Goal: Task Accomplishment & Management: Complete application form

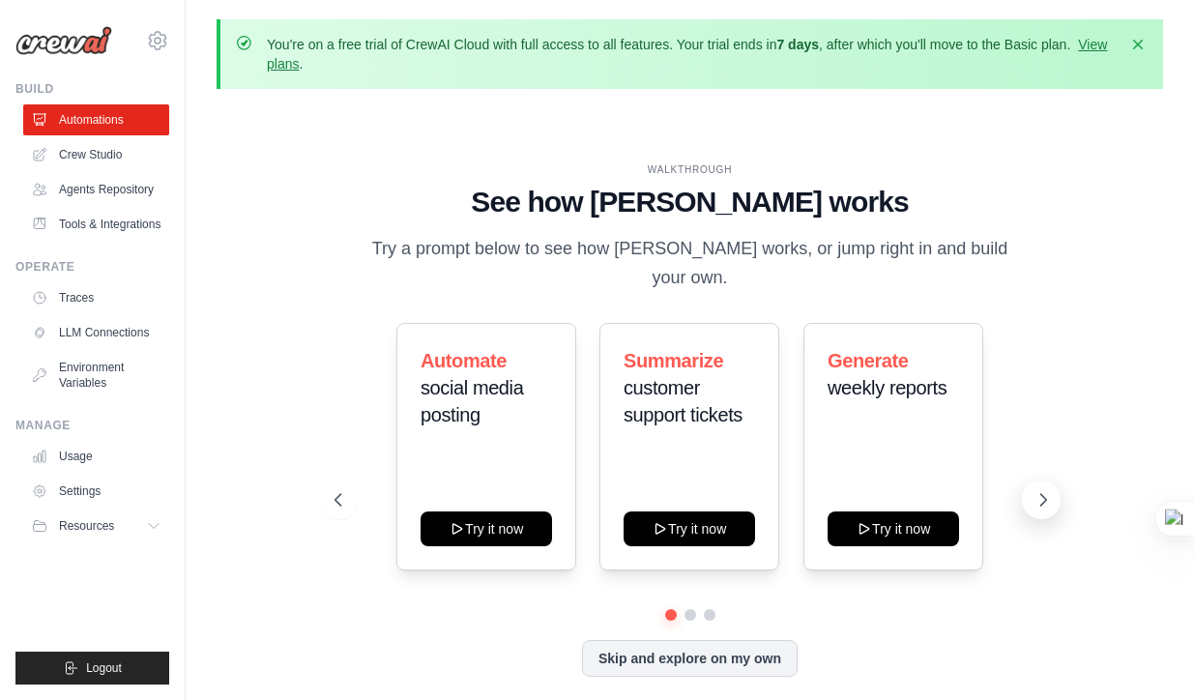
click at [1044, 494] on icon at bounding box center [1044, 500] width 6 height 12
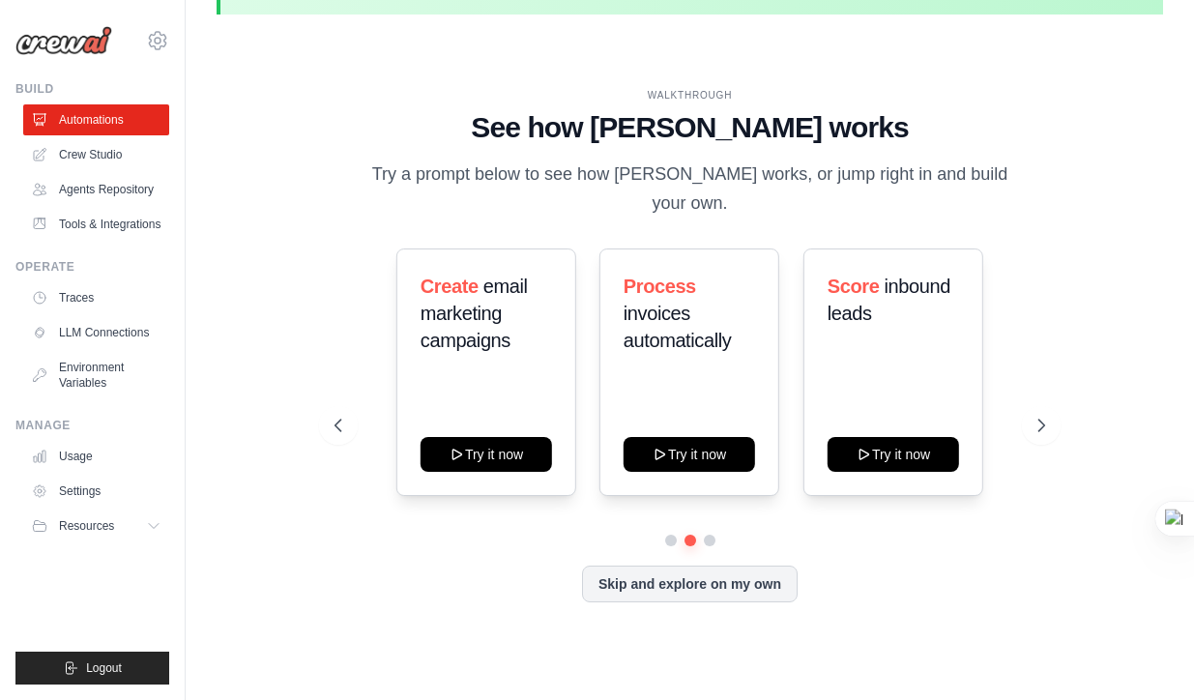
scroll to position [85, 0]
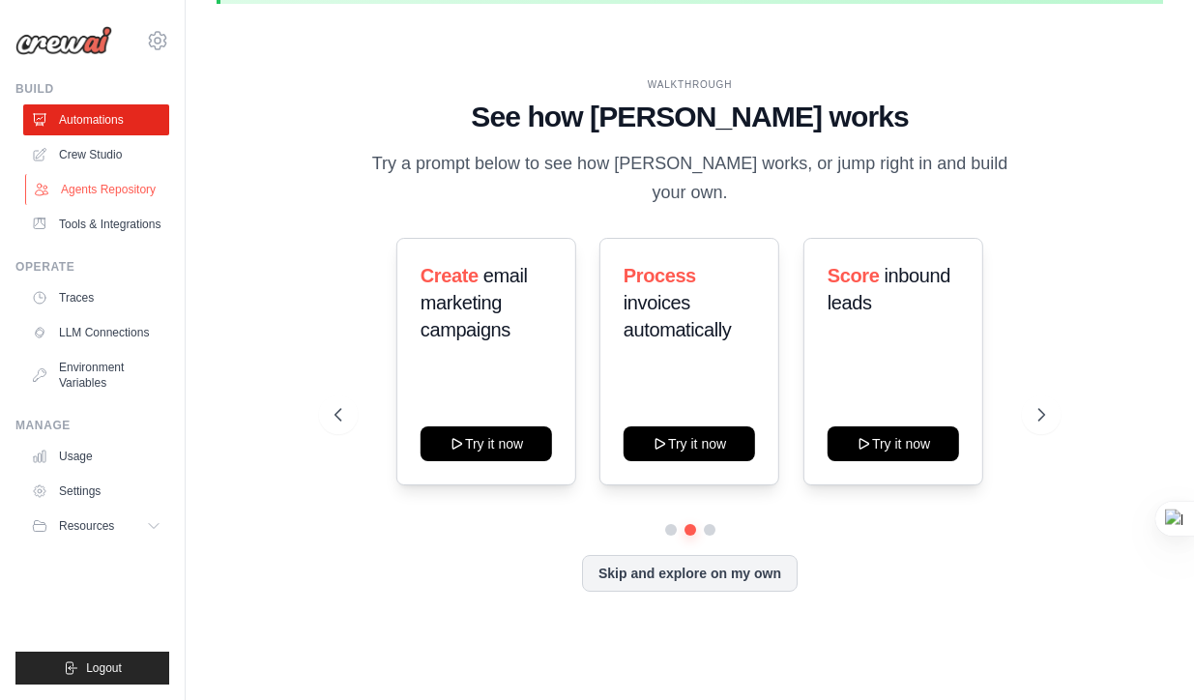
click at [118, 189] on link "Agents Repository" at bounding box center [98, 189] width 146 height 31
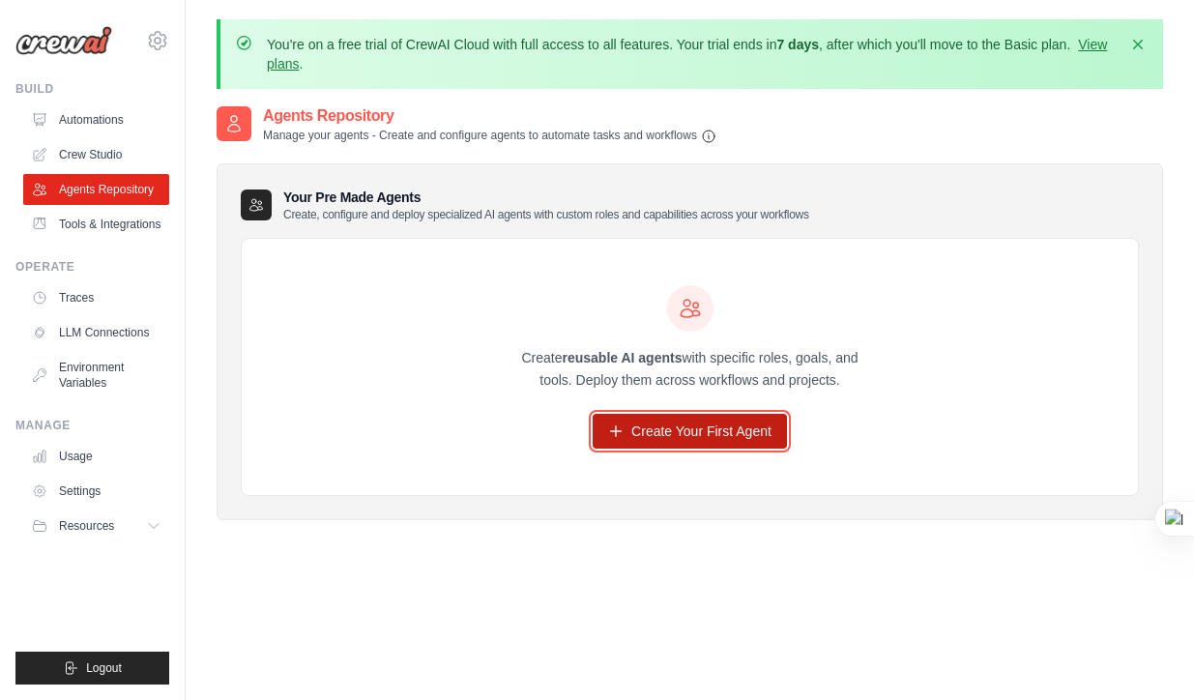
click at [716, 431] on link "Create Your First Agent" at bounding box center [690, 431] width 194 height 35
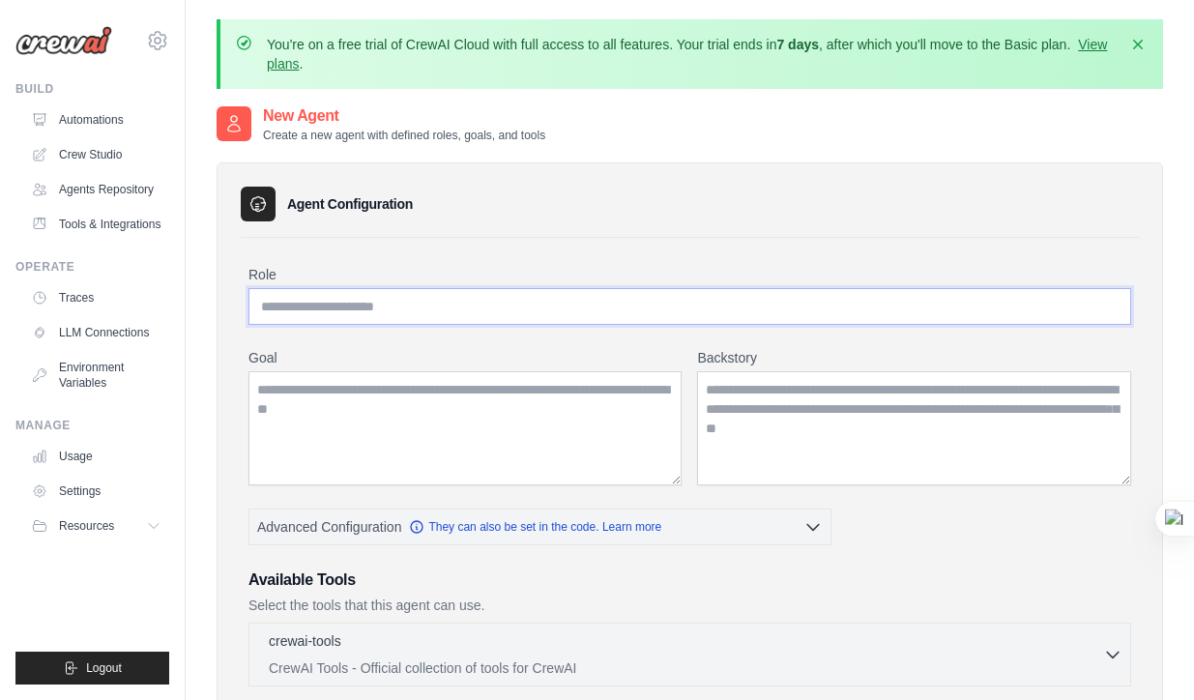
click at [611, 304] on input "Role" at bounding box center [689, 306] width 883 height 37
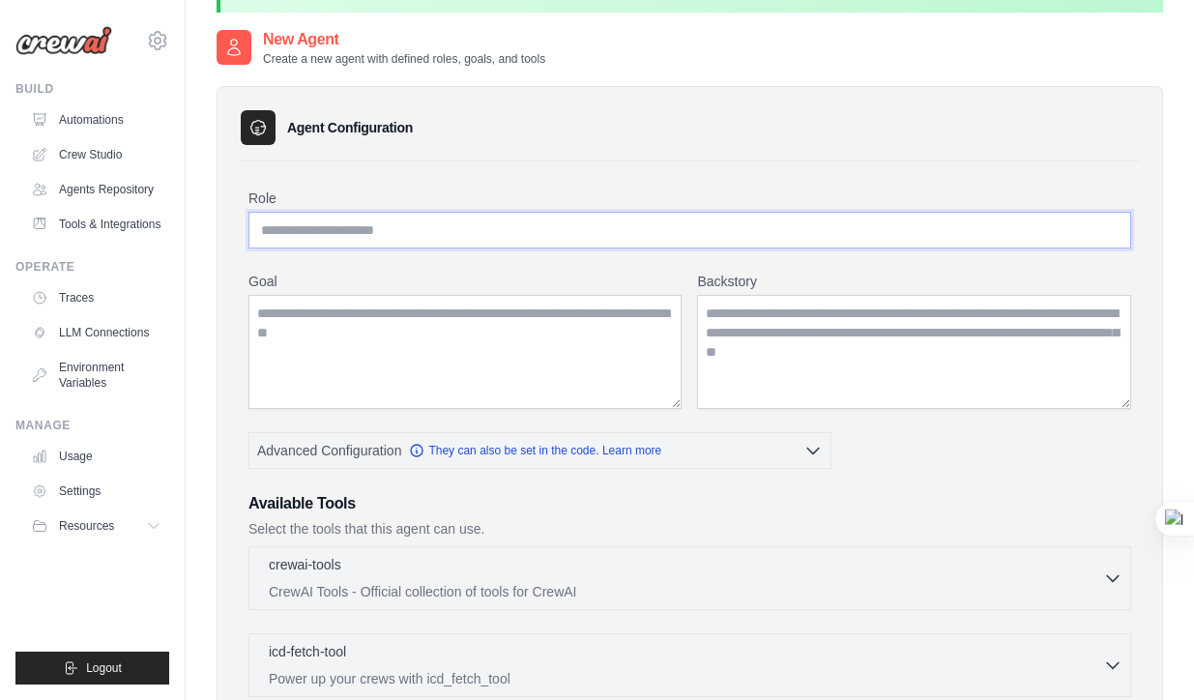
scroll to position [71, 0]
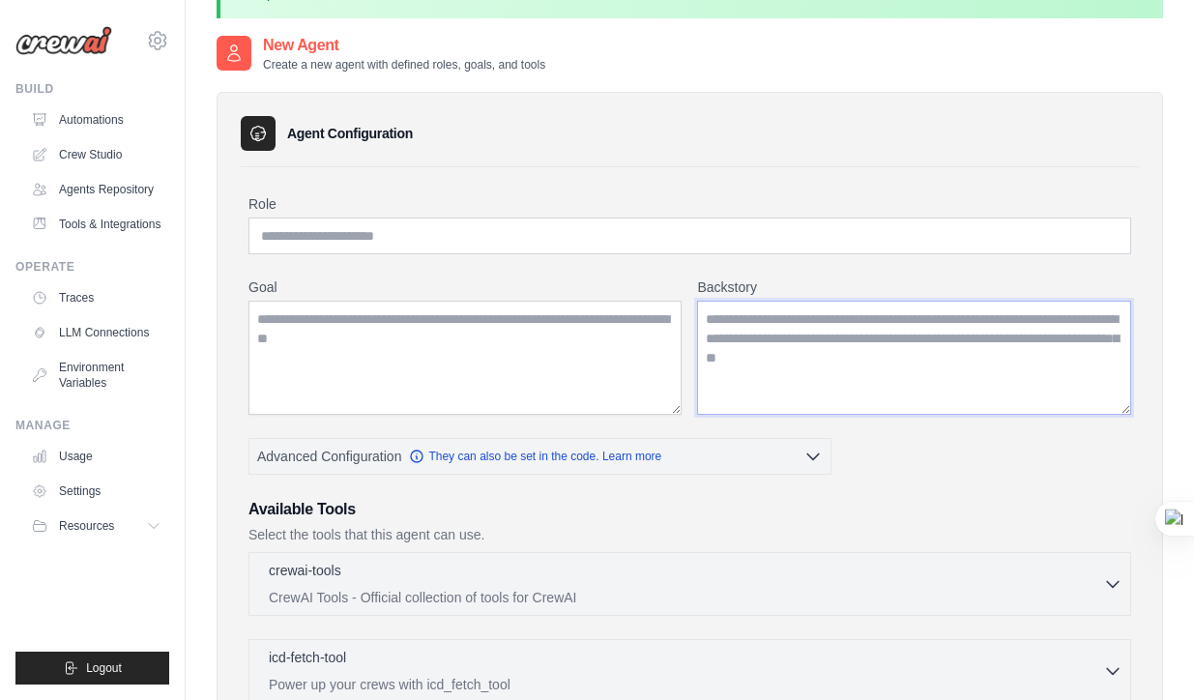
click at [742, 336] on textarea "Backstory" at bounding box center [914, 358] width 434 height 114
paste textarea "**********"
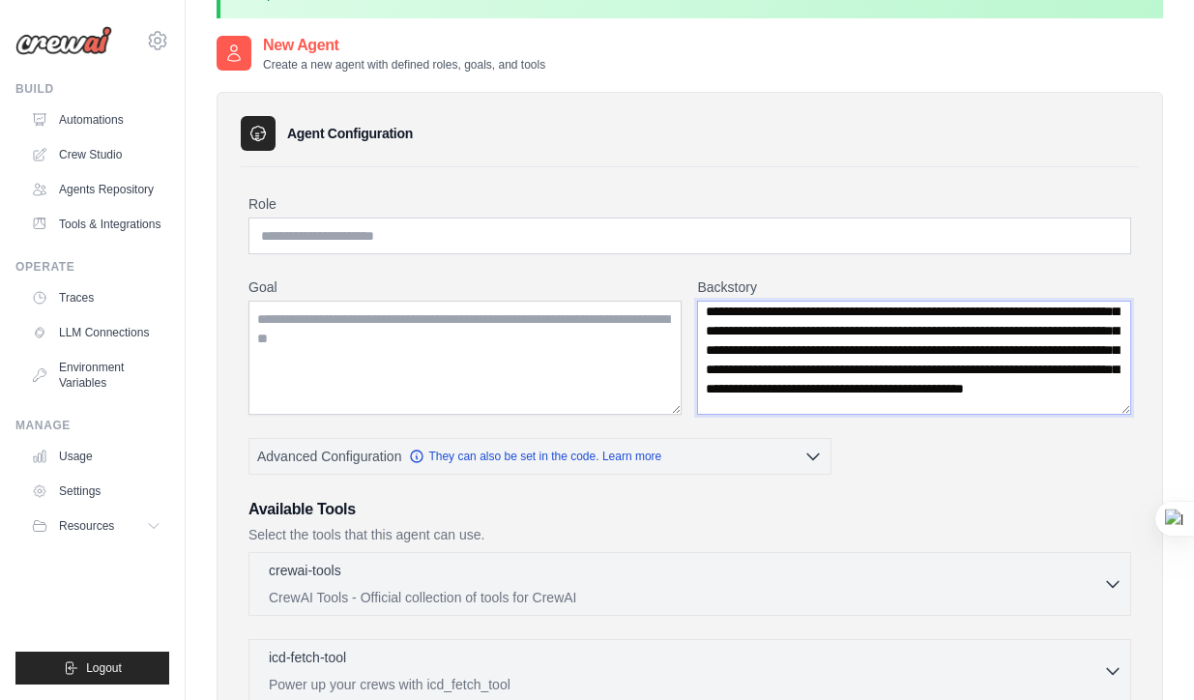
scroll to position [125, 0]
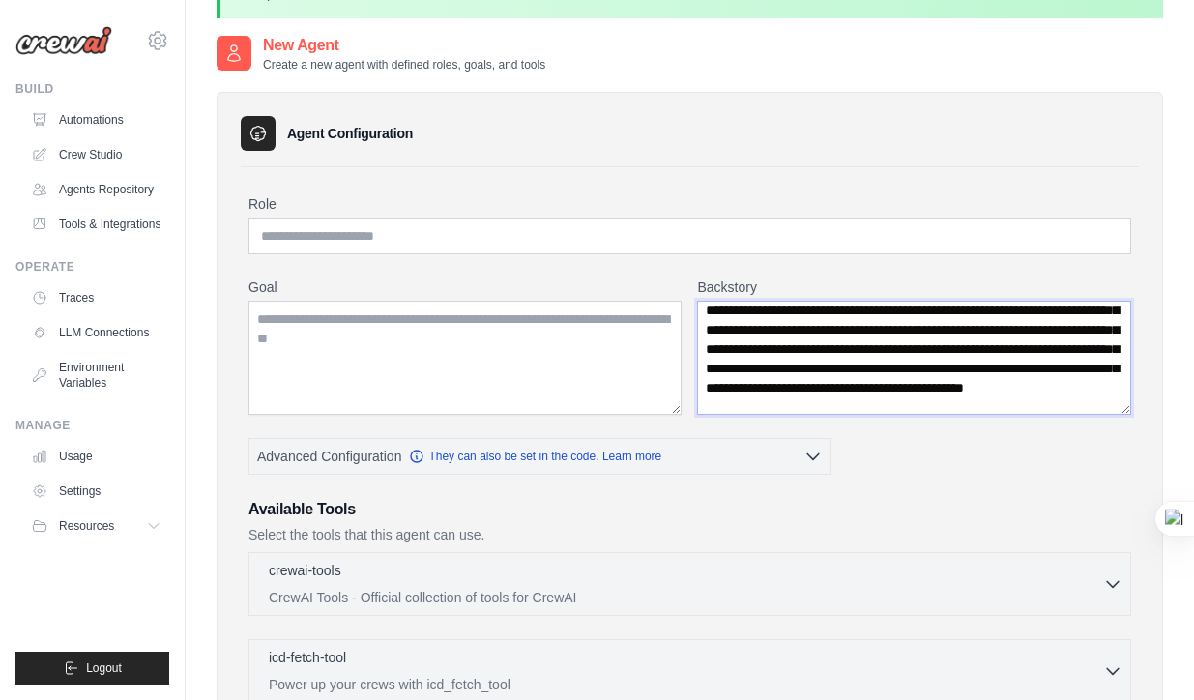
type textarea "**********"
click at [553, 327] on textarea "Goal" at bounding box center [464, 358] width 433 height 114
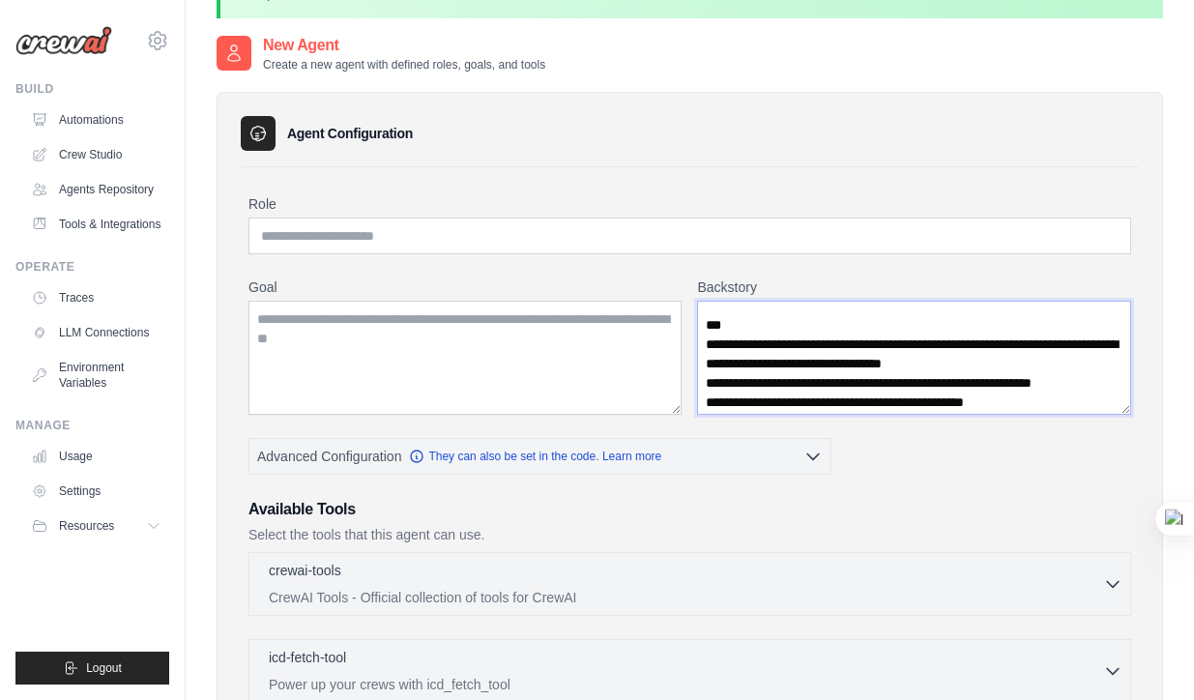
scroll to position [3035, 0]
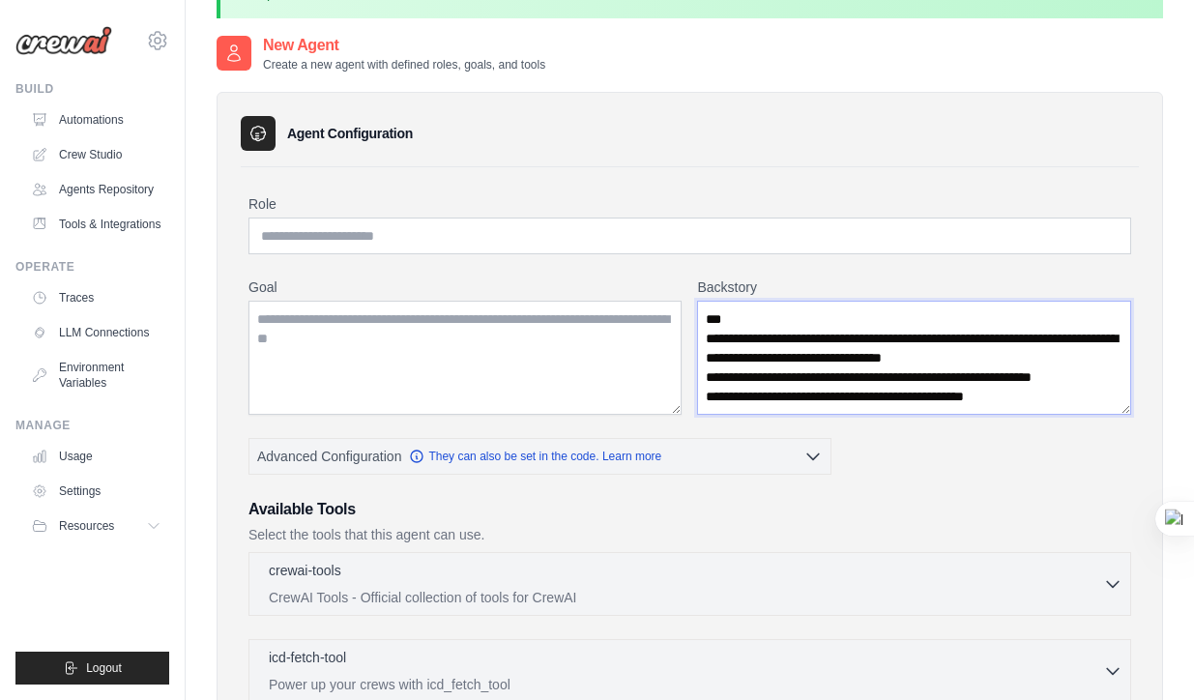
drag, startPoint x: 707, startPoint y: 316, endPoint x: 1067, endPoint y: 399, distance: 370.0
click at [1067, 399] on textarea "Backstory" at bounding box center [914, 358] width 434 height 114
click at [1146, 431] on icon at bounding box center [1142, 429] width 14 height 14
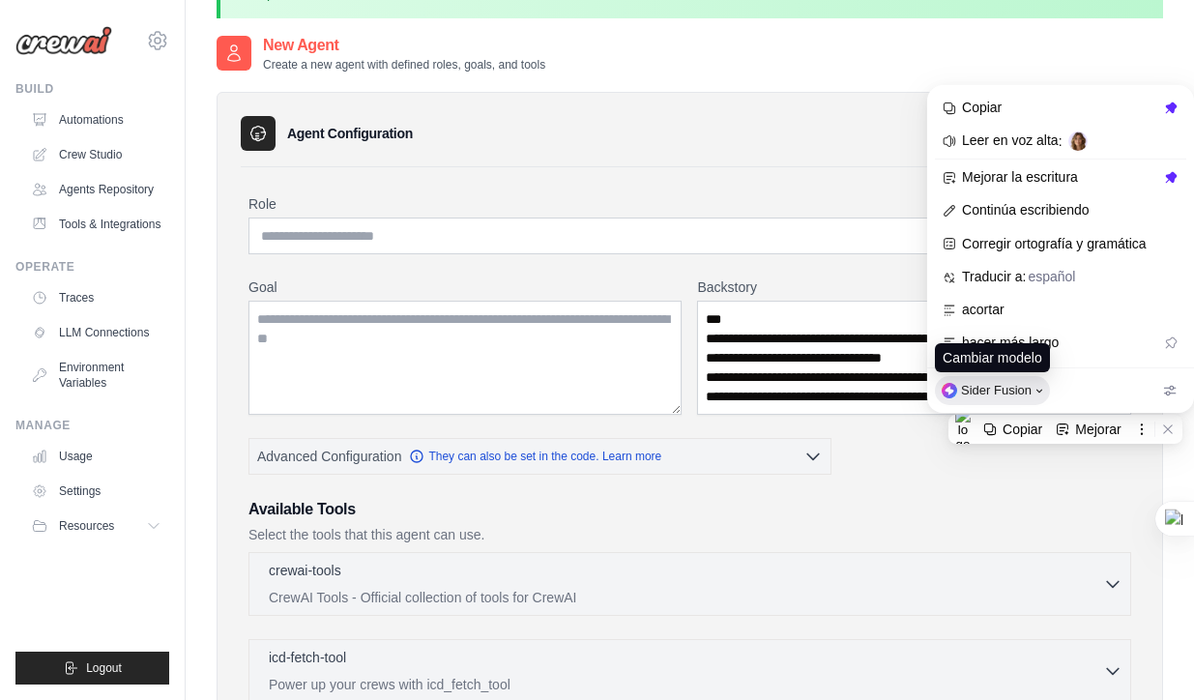
click at [1018, 389] on span "Sider Fusion" at bounding box center [996, 390] width 71 height 15
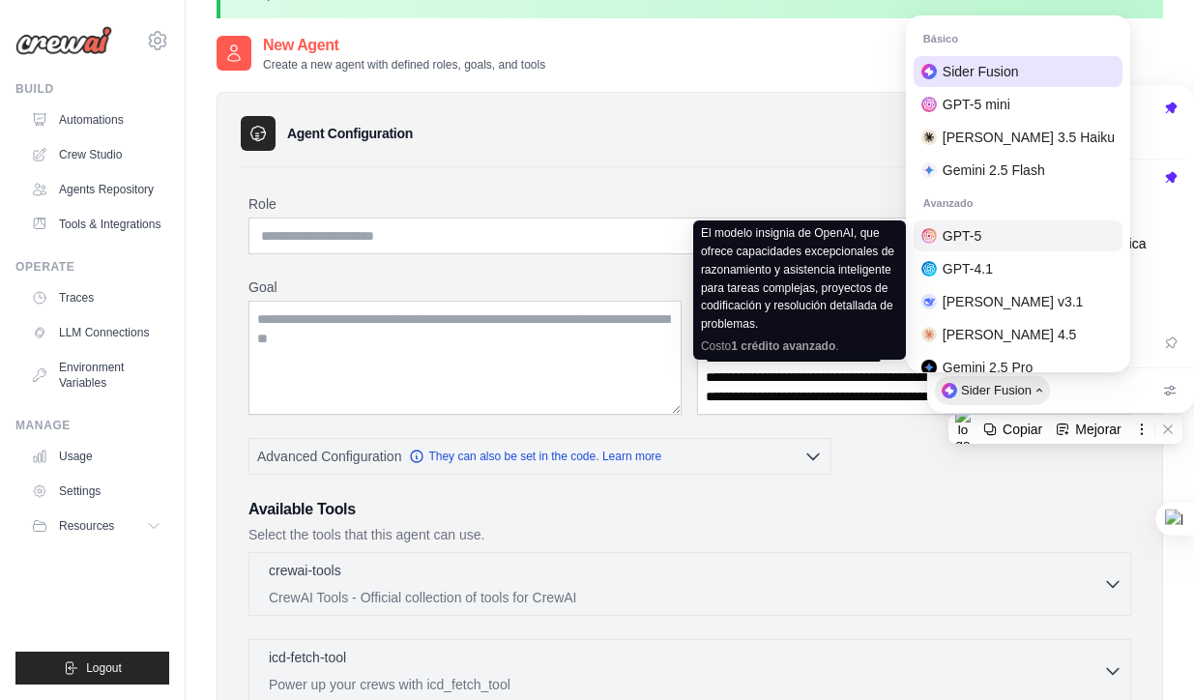
click at [1008, 233] on div "GPT-5" at bounding box center [1017, 235] width 209 height 31
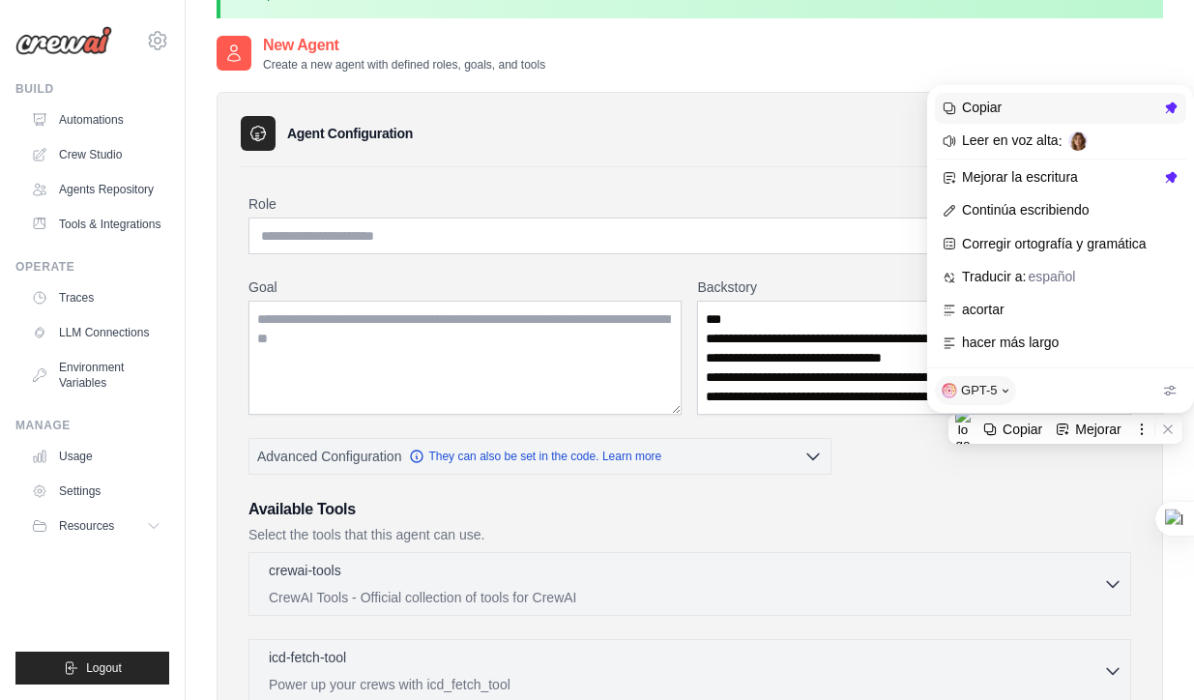
click at [1000, 110] on span "Copiar" at bounding box center [1060, 108] width 197 height 17
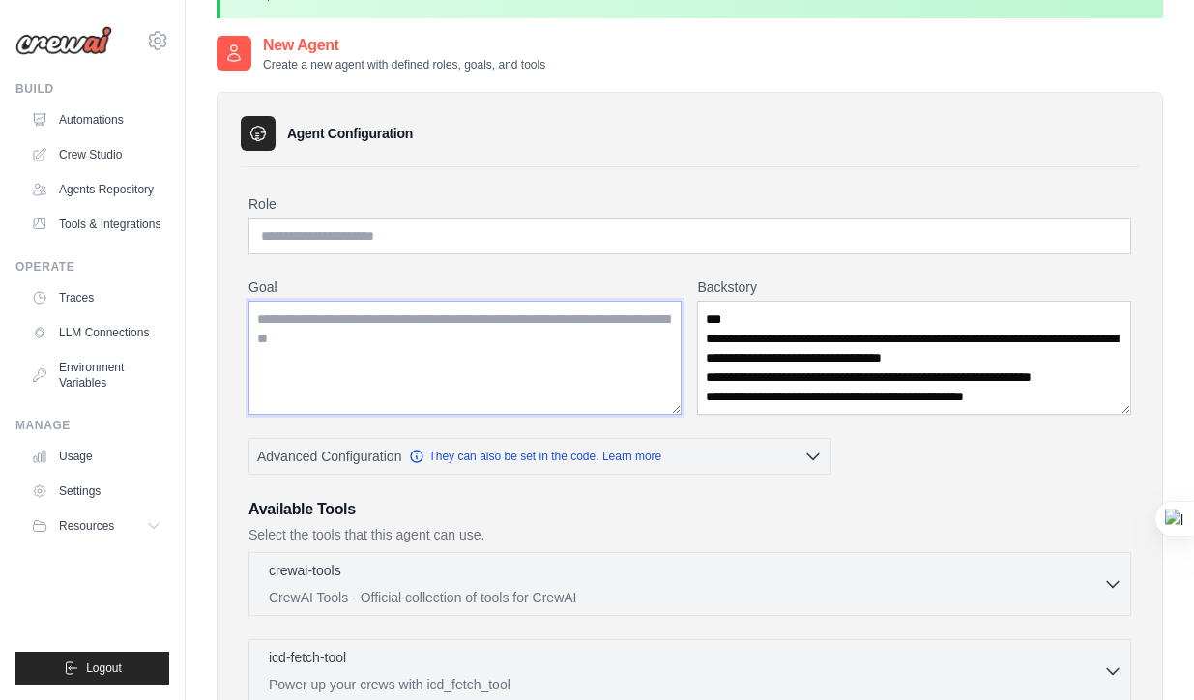
click at [405, 325] on textarea "Goal" at bounding box center [464, 358] width 433 height 114
paste textarea "**********"
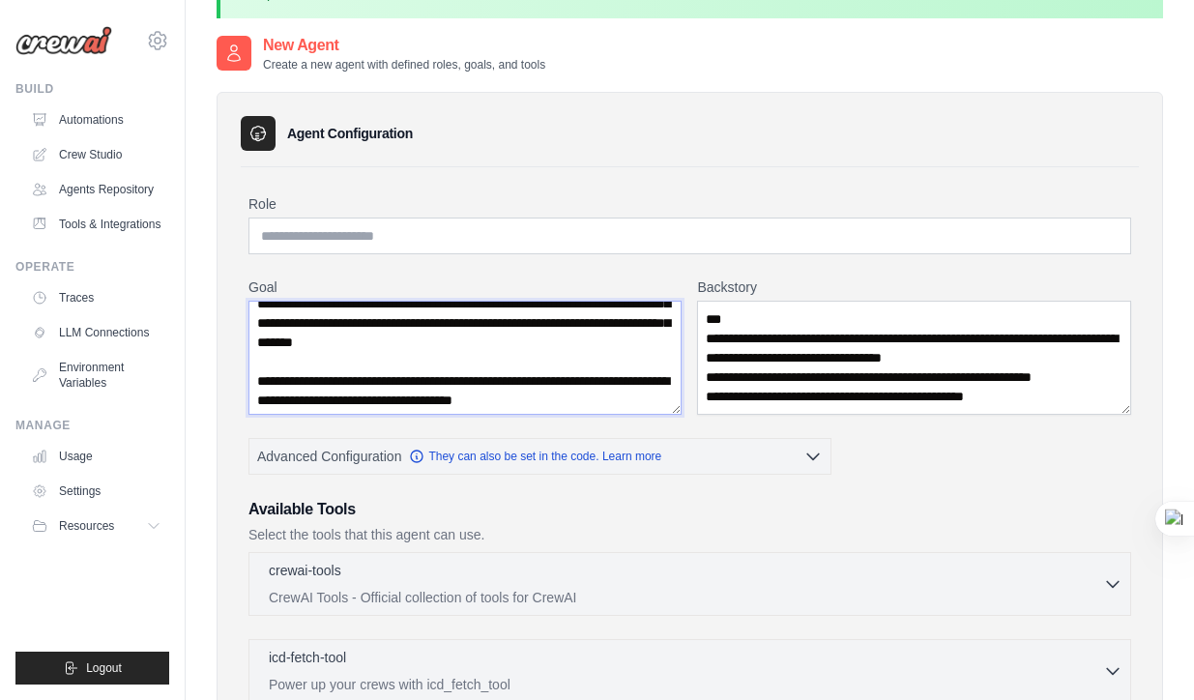
scroll to position [0, 0]
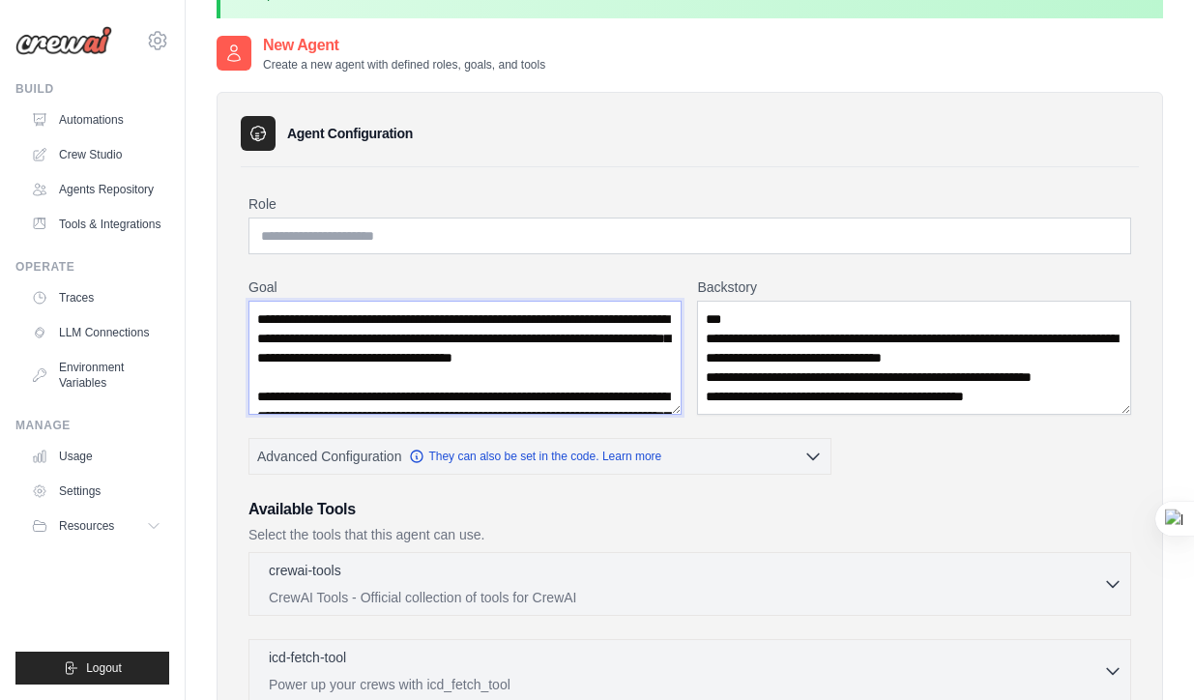
drag, startPoint x: 397, startPoint y: 379, endPoint x: 274, endPoint y: 353, distance: 126.5
click at [274, 353] on textarea "Goal" at bounding box center [464, 358] width 433 height 114
type textarea "**********"
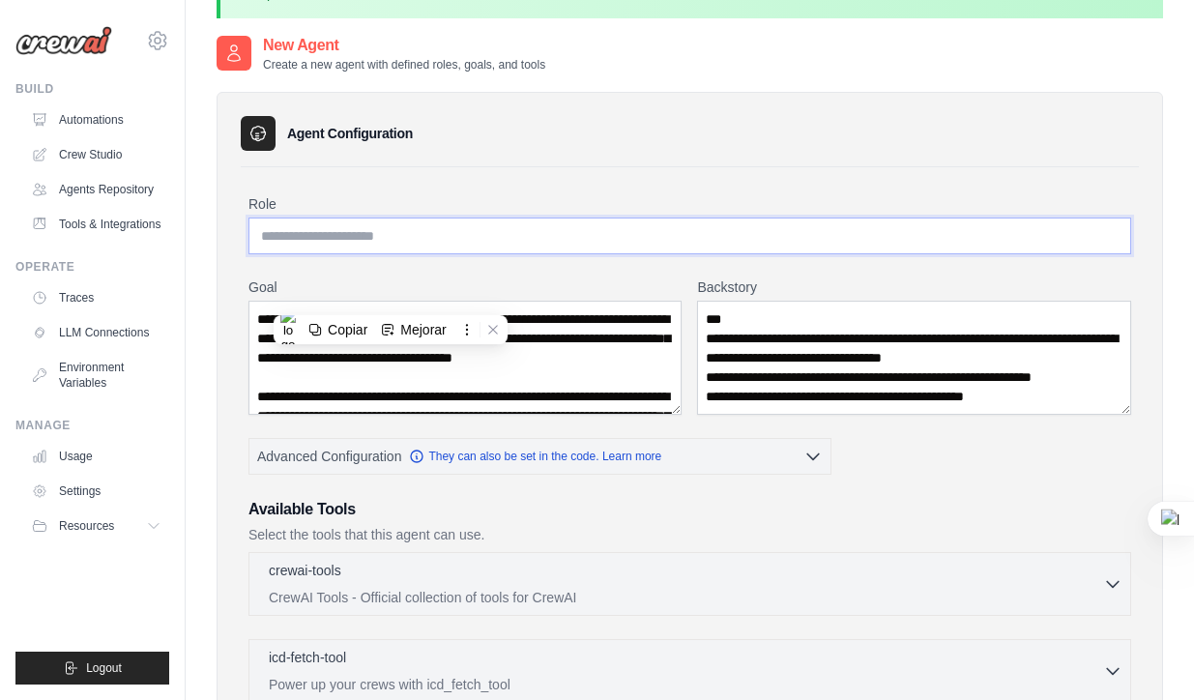
click at [307, 240] on input "Role" at bounding box center [689, 235] width 883 height 37
paste input "**********"
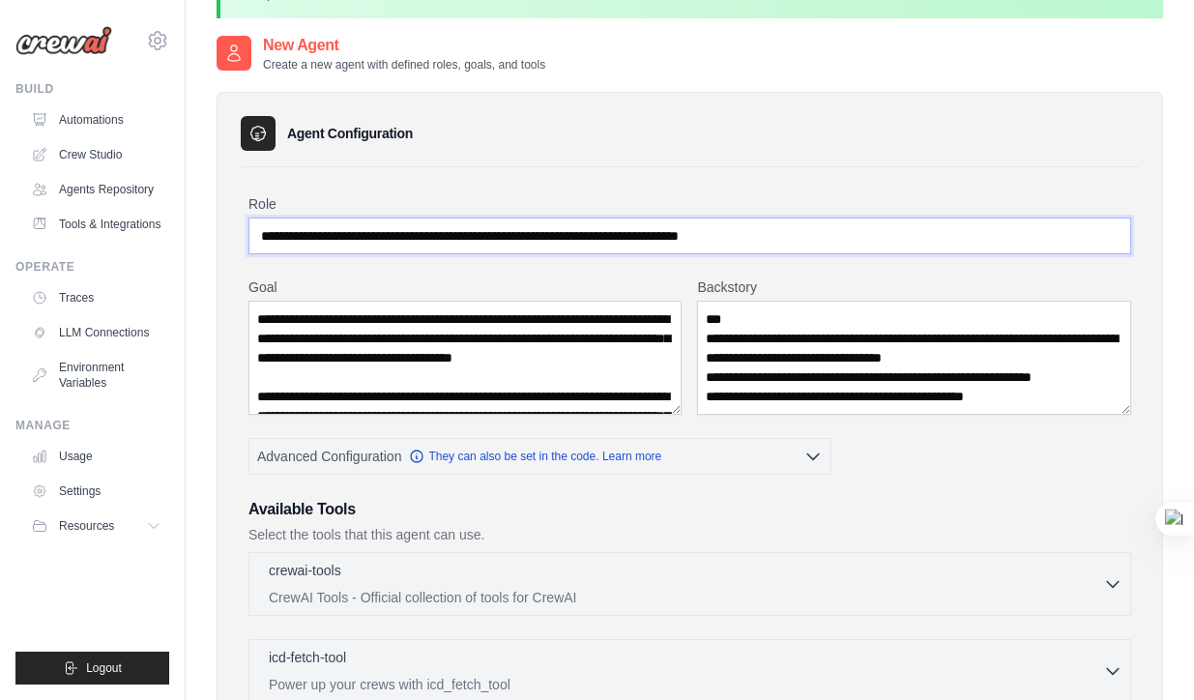
type input "**********"
drag, startPoint x: 470, startPoint y: 386, endPoint x: 250, endPoint y: 318, distance: 229.6
click at [250, 318] on textarea "Goal" at bounding box center [464, 358] width 433 height 114
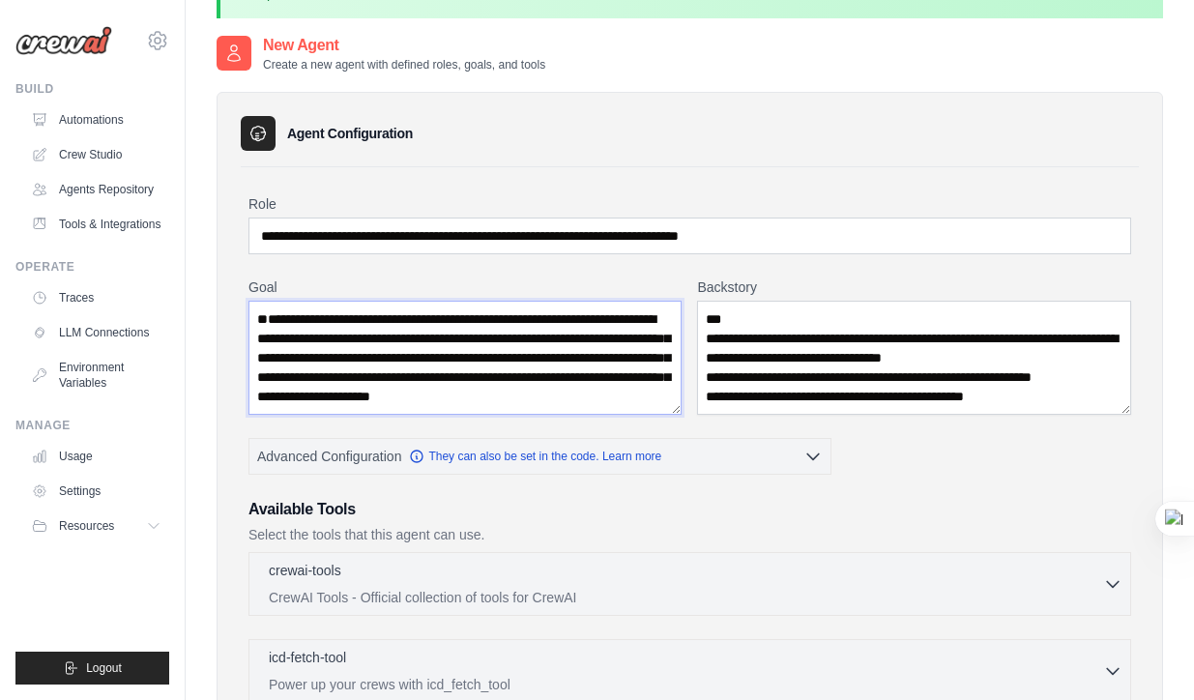
click at [255, 359] on textarea "Goal" at bounding box center [464, 358] width 433 height 114
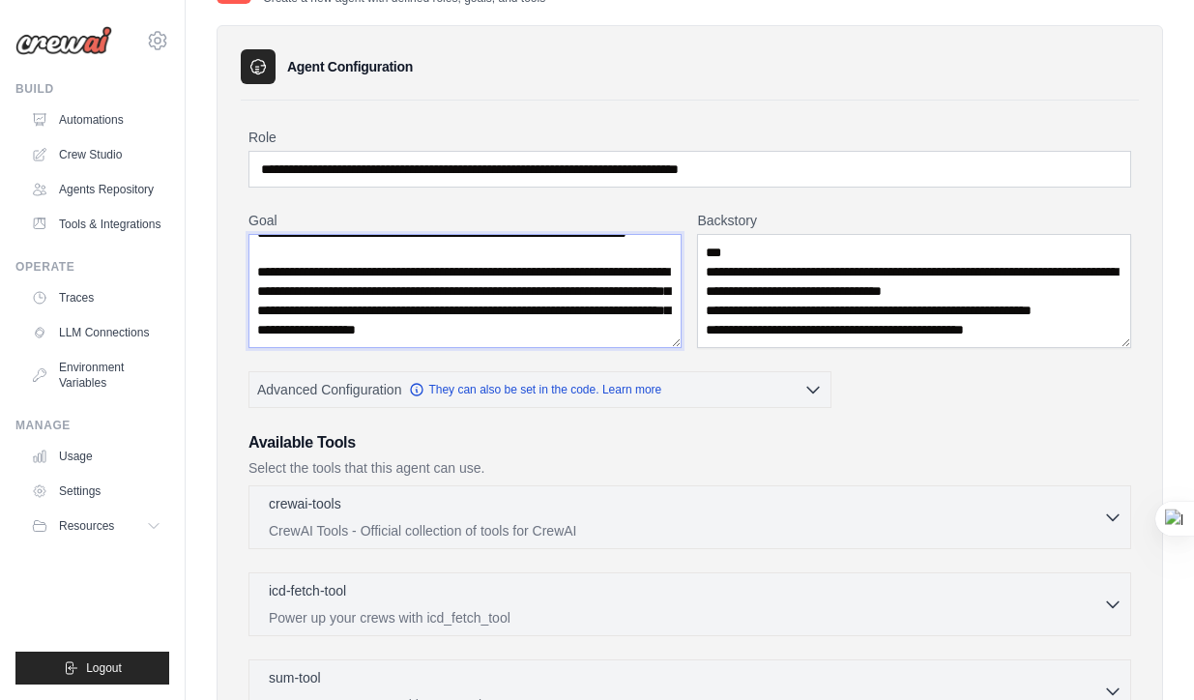
scroll to position [171, 0]
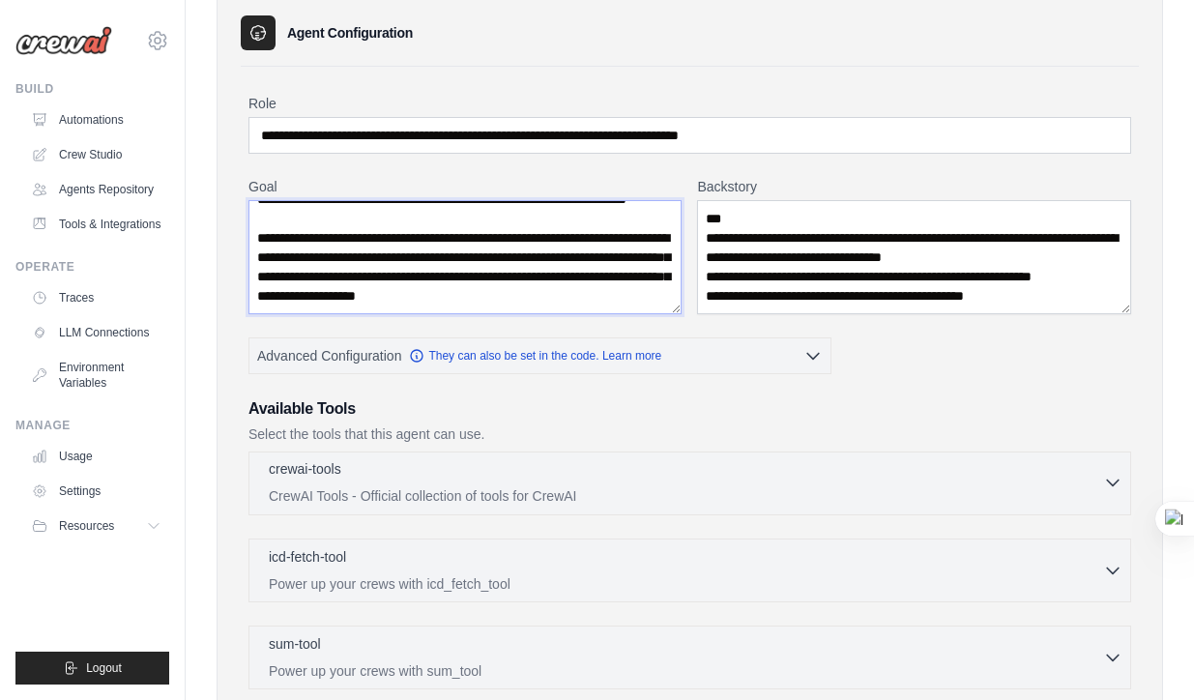
type textarea "**********"
click at [887, 483] on div "crewai-tools 0 selected CrewAI Tools - Official collection of tools for CrewAI" at bounding box center [686, 482] width 834 height 46
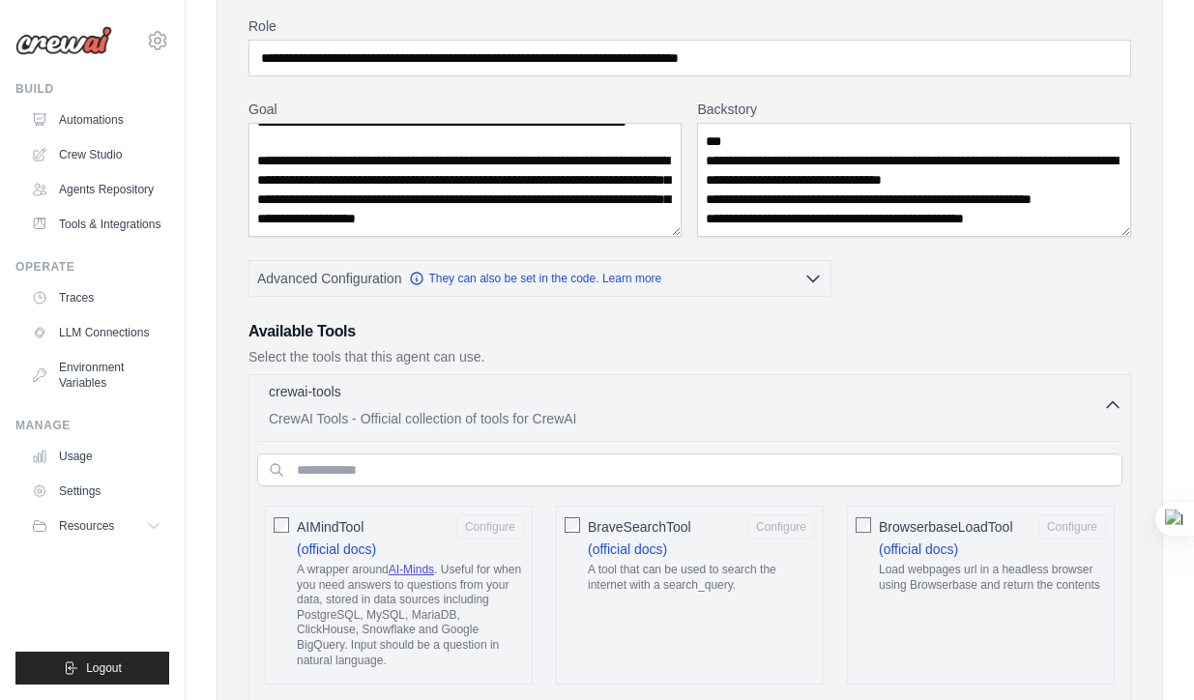
scroll to position [0, 0]
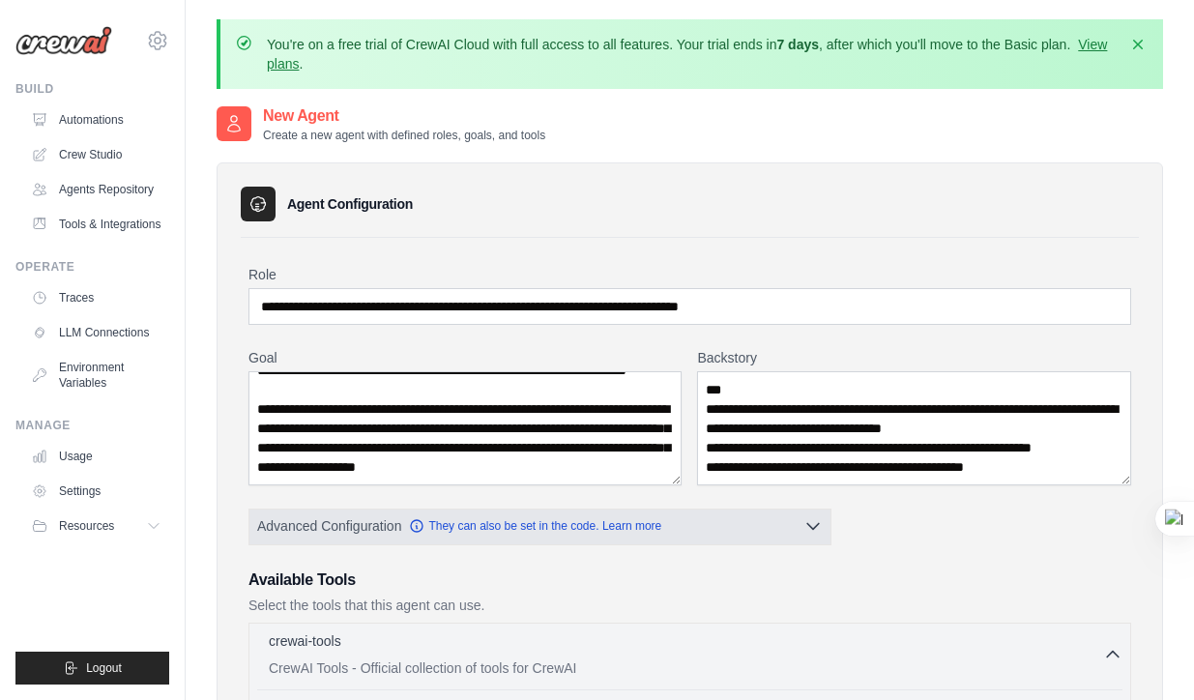
click at [813, 516] on icon "button" at bounding box center [812, 525] width 19 height 19
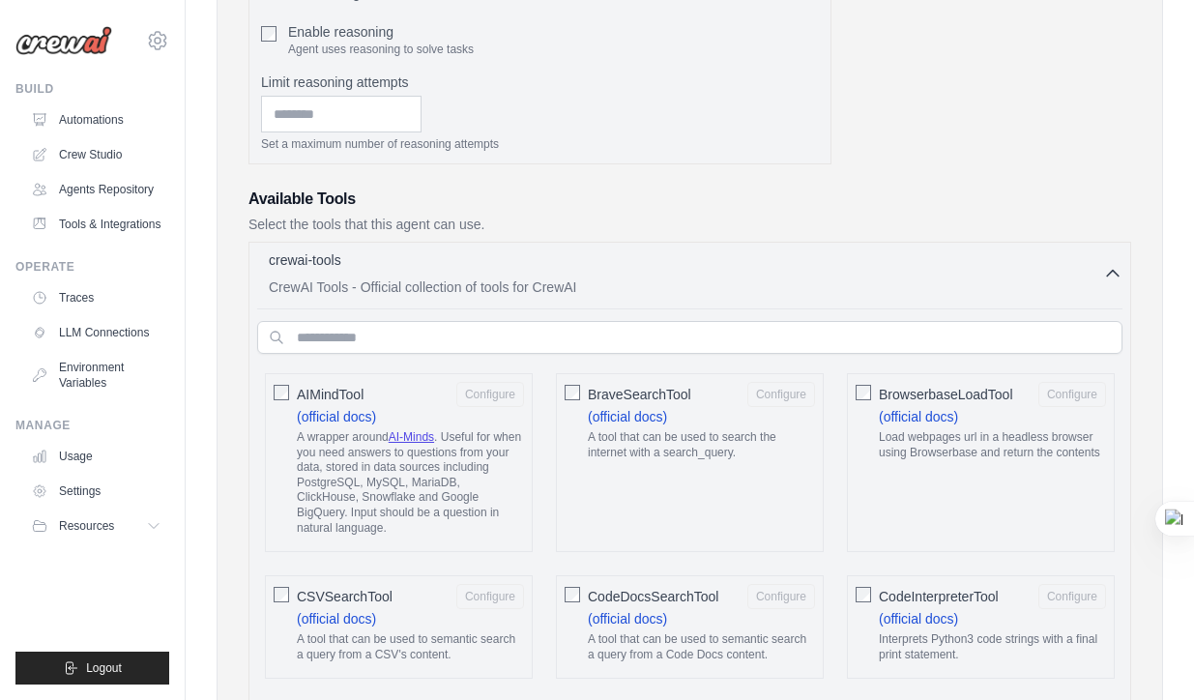
scroll to position [551, 0]
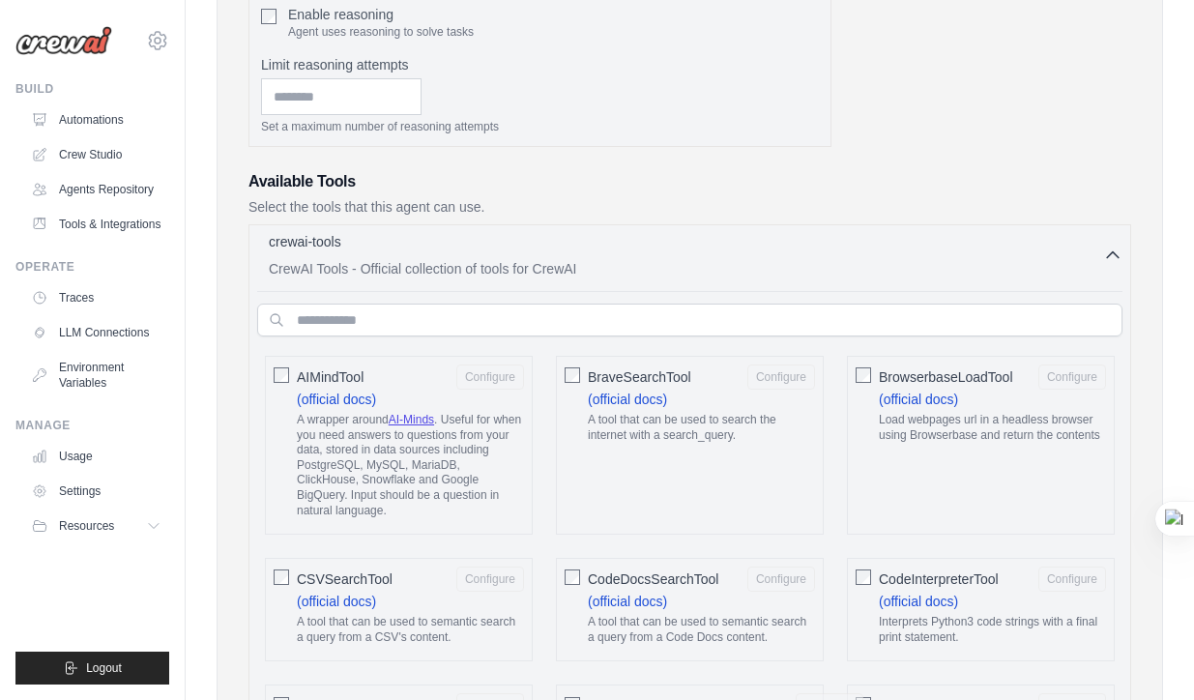
click at [345, 256] on div "crewai-tools 0 selected CrewAI Tools - Official collection of tools for CrewAI" at bounding box center [686, 255] width 834 height 46
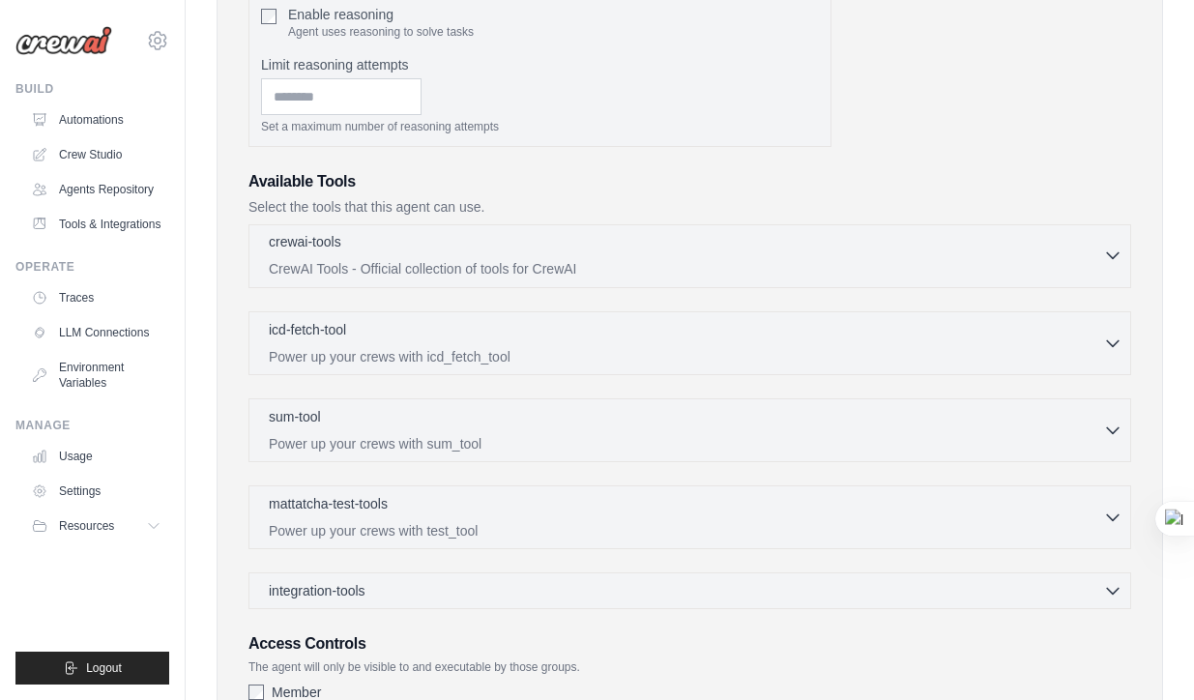
click at [345, 256] on div "crewai-tools 0 selected CrewAI Tools - Official collection of tools for CrewAI" at bounding box center [686, 255] width 834 height 46
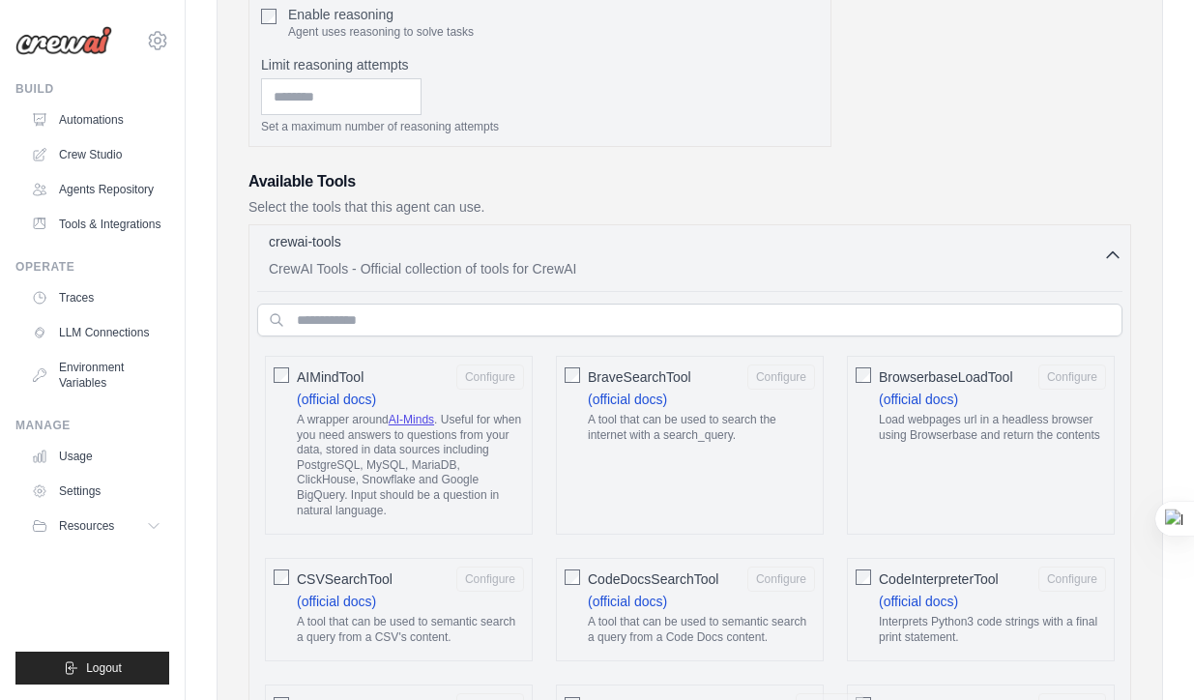
click at [345, 256] on div "crewai-tools 0 selected CrewAI Tools - Official collection of tools for CrewAI" at bounding box center [686, 255] width 834 height 46
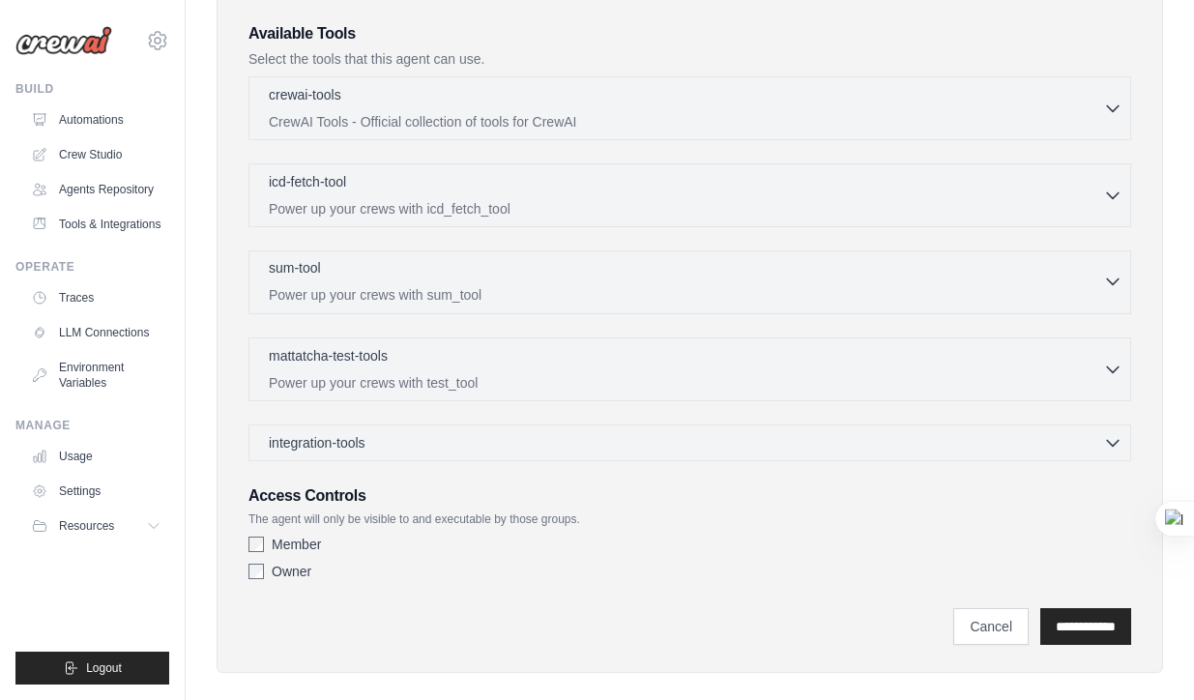
scroll to position [700, 0]
click at [1091, 622] on input "**********" at bounding box center [1085, 625] width 91 height 37
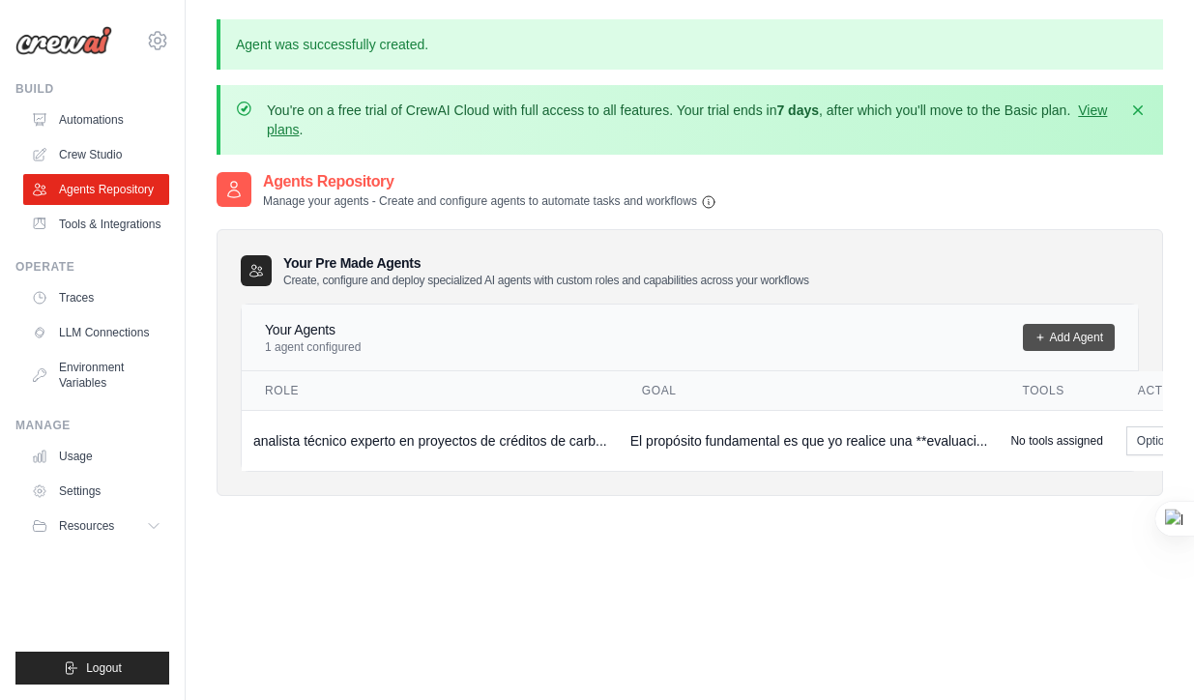
click at [1081, 333] on link "Add Agent" at bounding box center [1069, 337] width 92 height 27
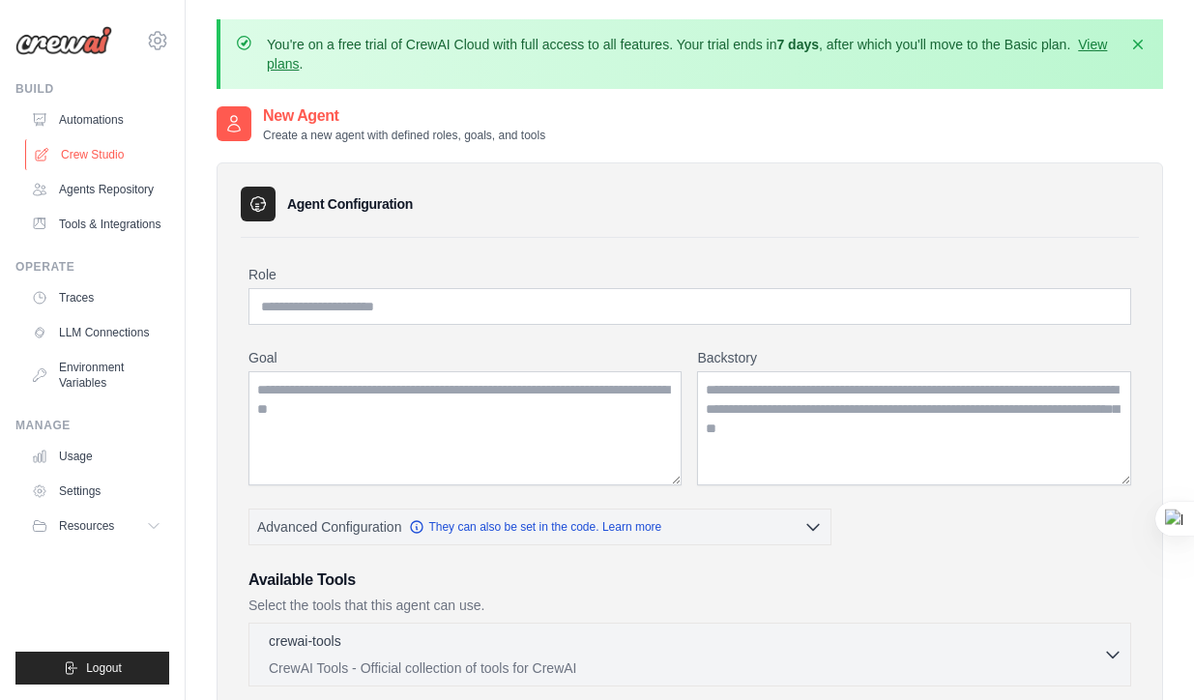
click at [97, 154] on link "Crew Studio" at bounding box center [98, 154] width 146 height 31
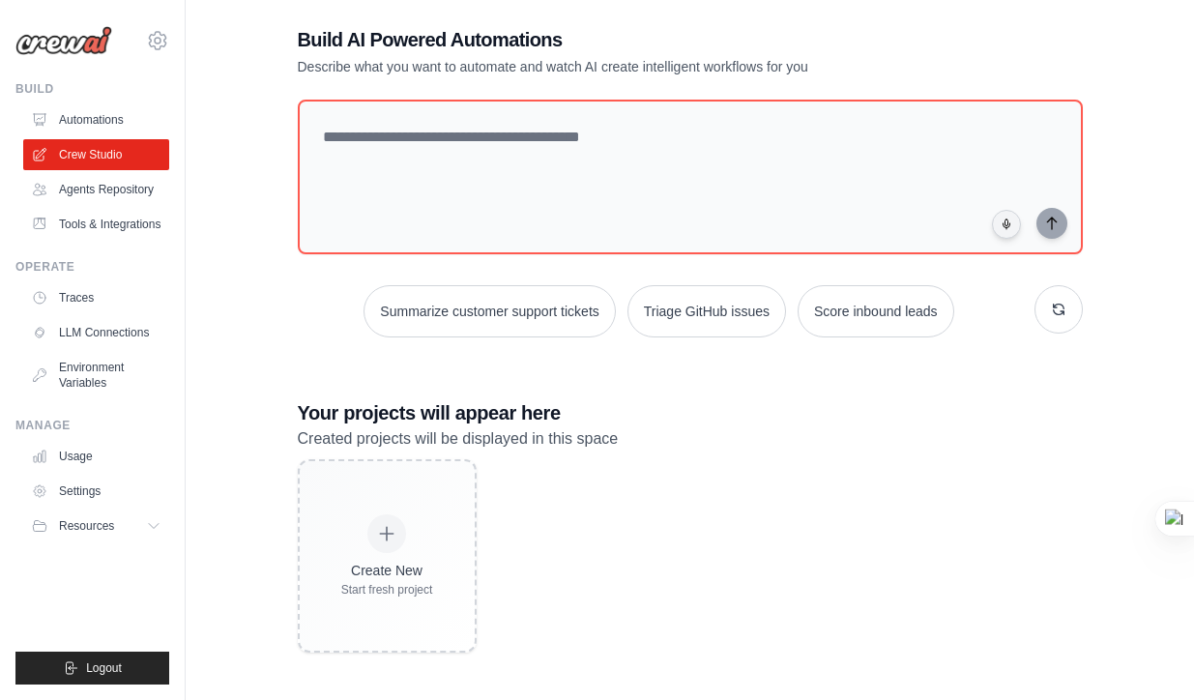
scroll to position [124, 0]
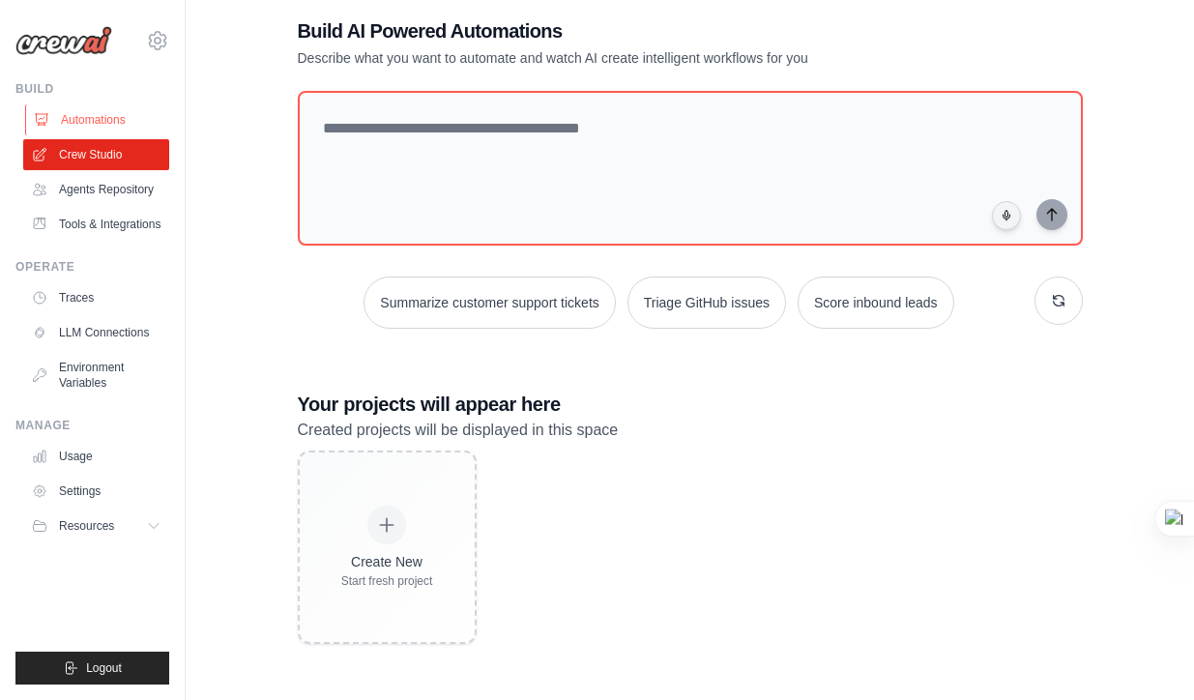
click at [101, 123] on link "Automations" at bounding box center [98, 119] width 146 height 31
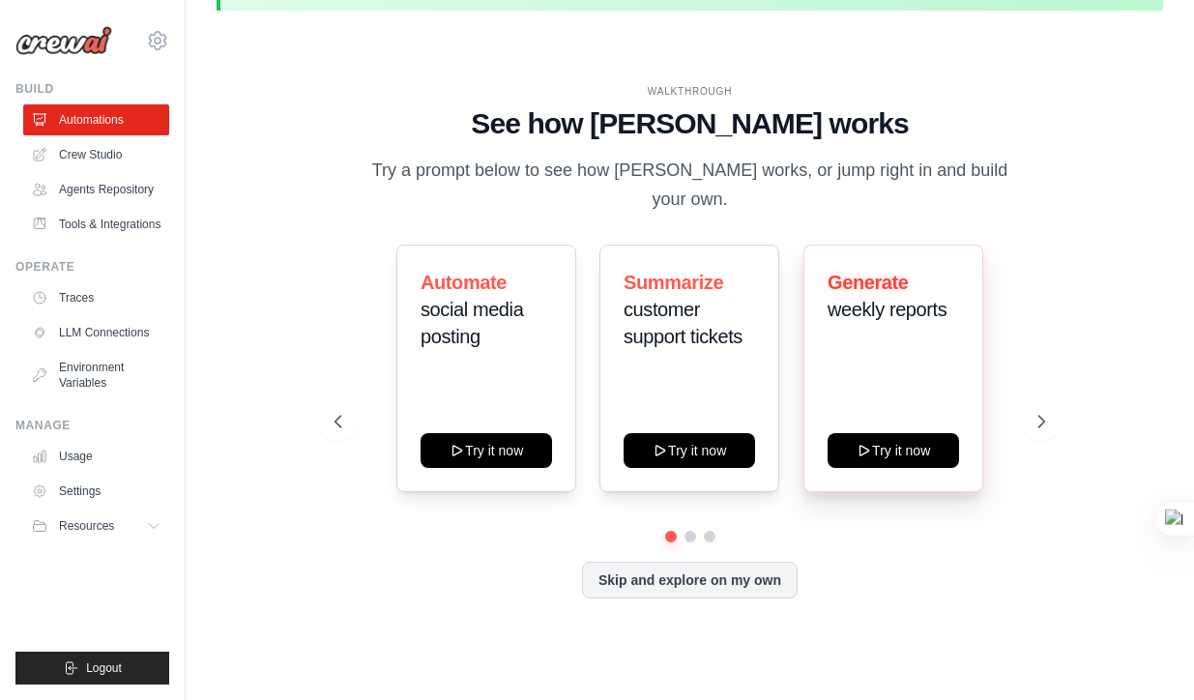
scroll to position [85, 0]
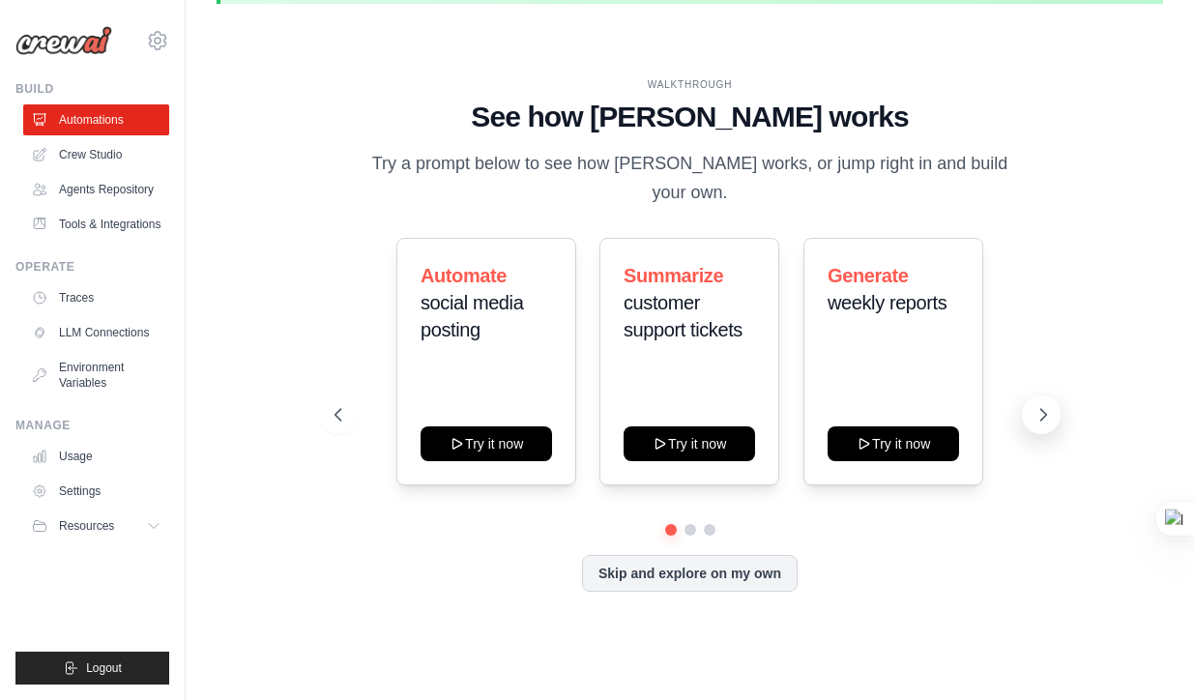
click at [1042, 405] on icon at bounding box center [1042, 414] width 19 height 19
click at [726, 567] on button "Skip and explore on my own" at bounding box center [690, 571] width 216 height 37
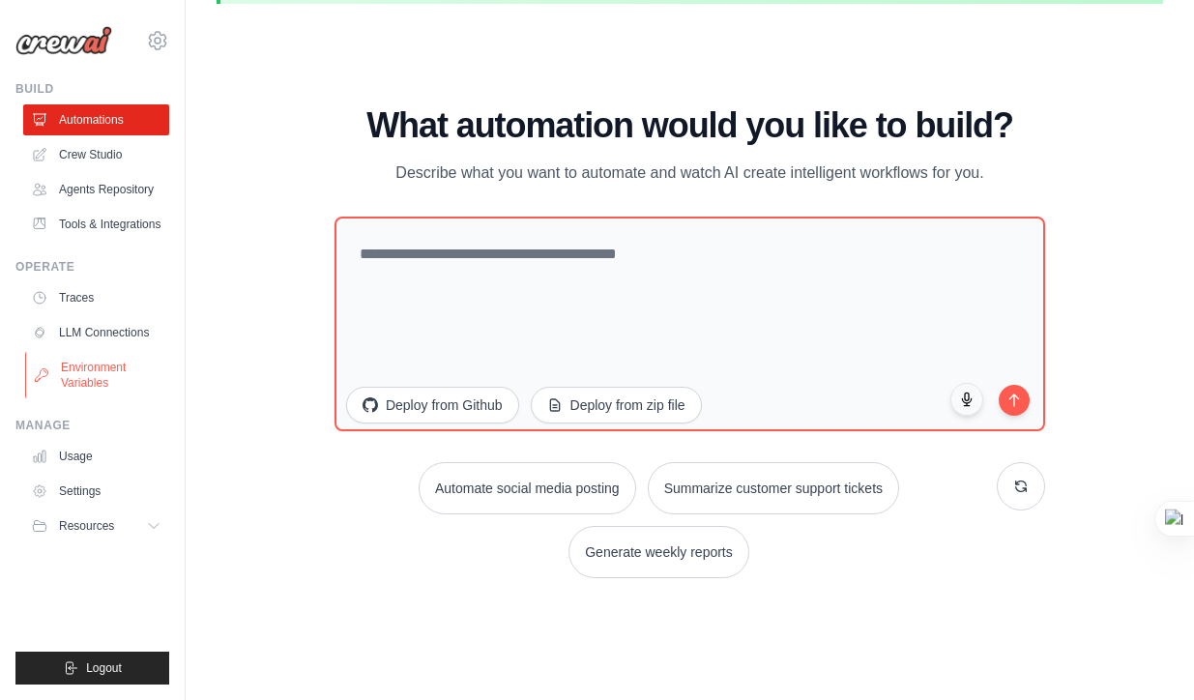
click at [97, 370] on link "Environment Variables" at bounding box center [98, 375] width 146 height 46
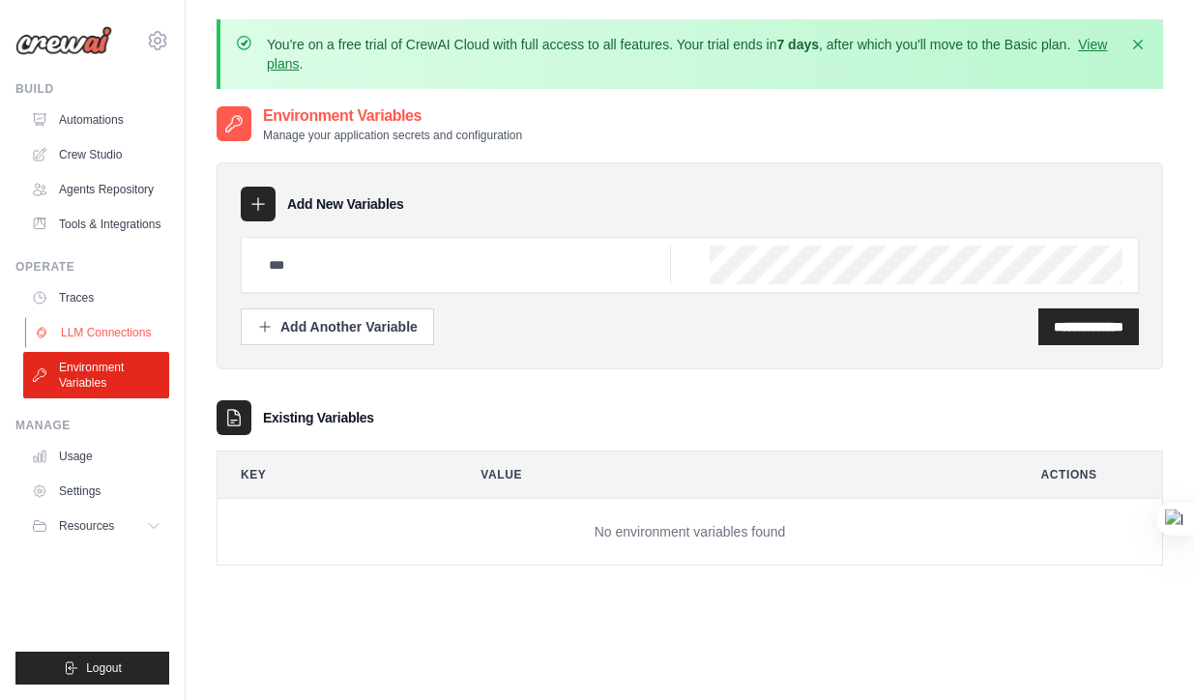
click at [94, 335] on link "LLM Connections" at bounding box center [98, 332] width 146 height 31
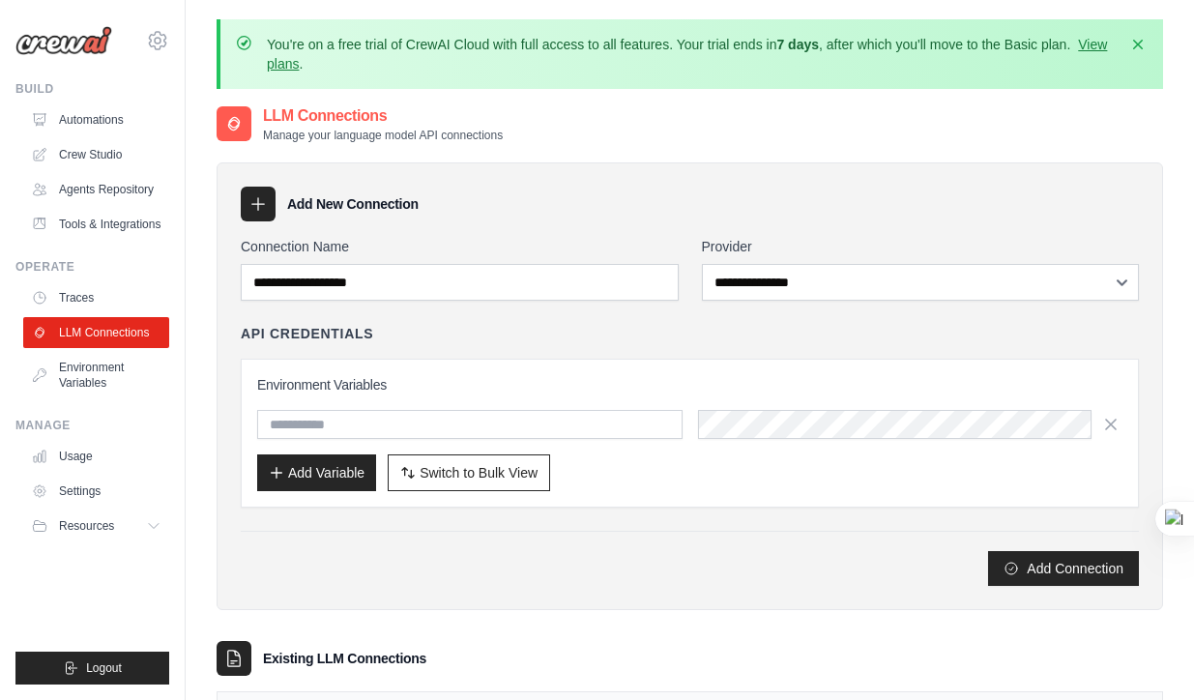
click at [77, 280] on div "Operate Traces LLM Connections Environment Variables" at bounding box center [92, 328] width 154 height 139
click at [80, 291] on link "Traces" at bounding box center [98, 297] width 146 height 31
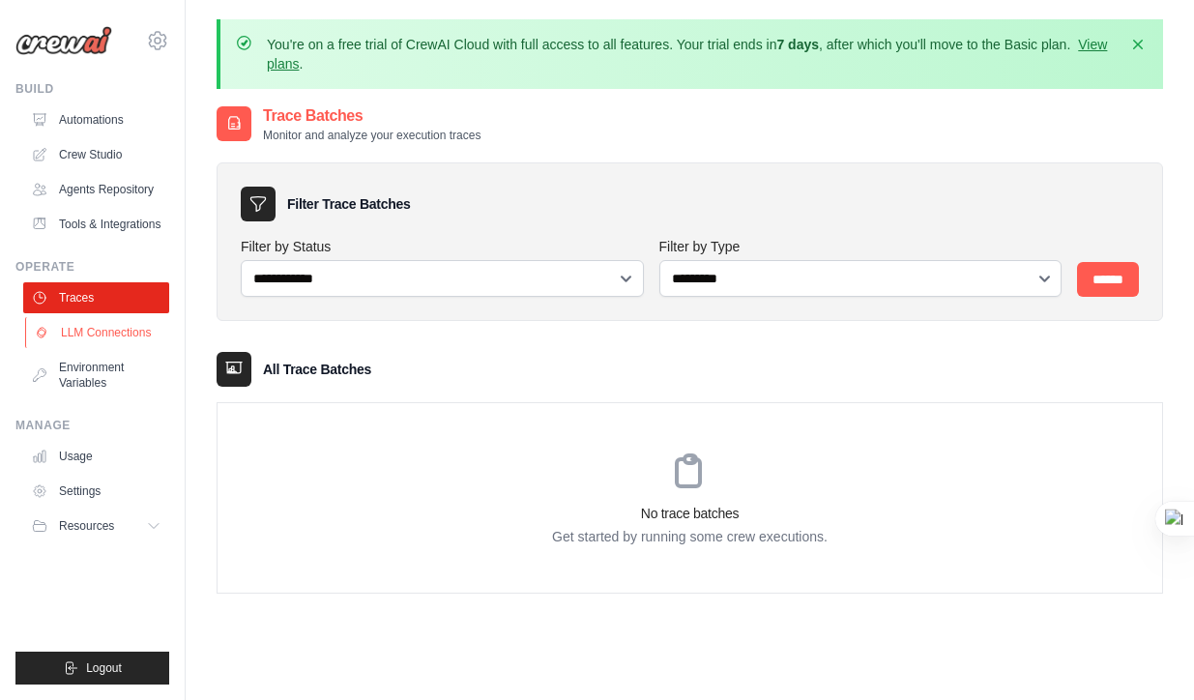
click at [87, 335] on link "LLM Connections" at bounding box center [98, 332] width 146 height 31
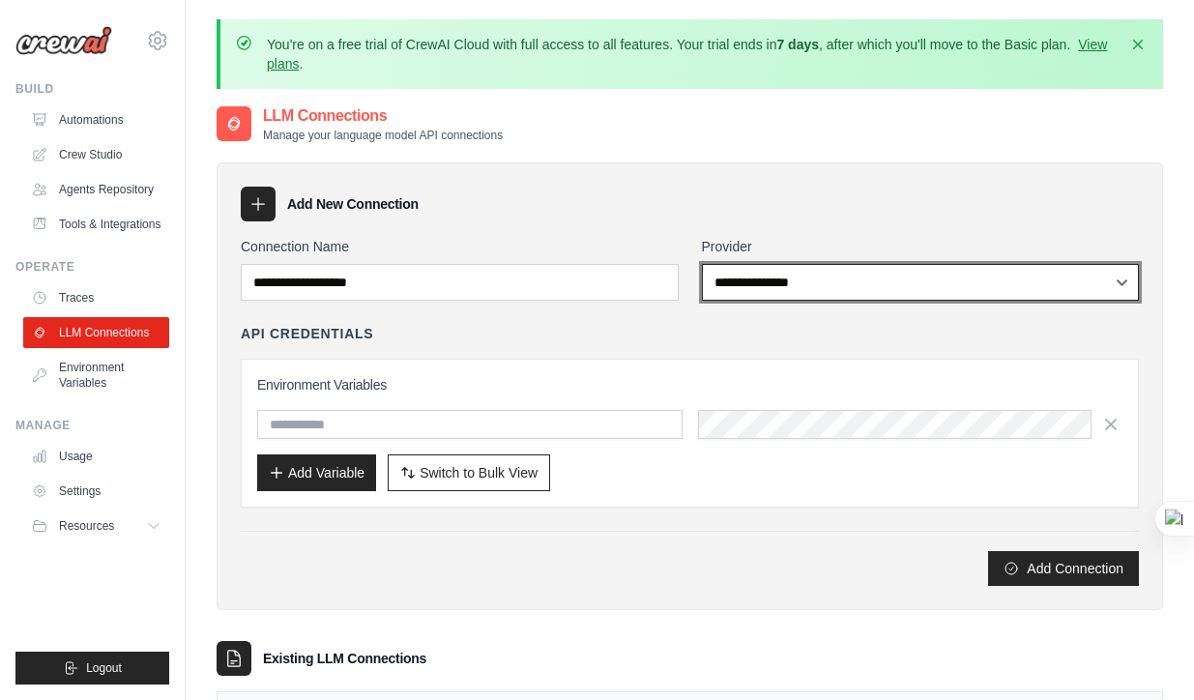
click at [939, 287] on select "**********" at bounding box center [921, 282] width 438 height 37
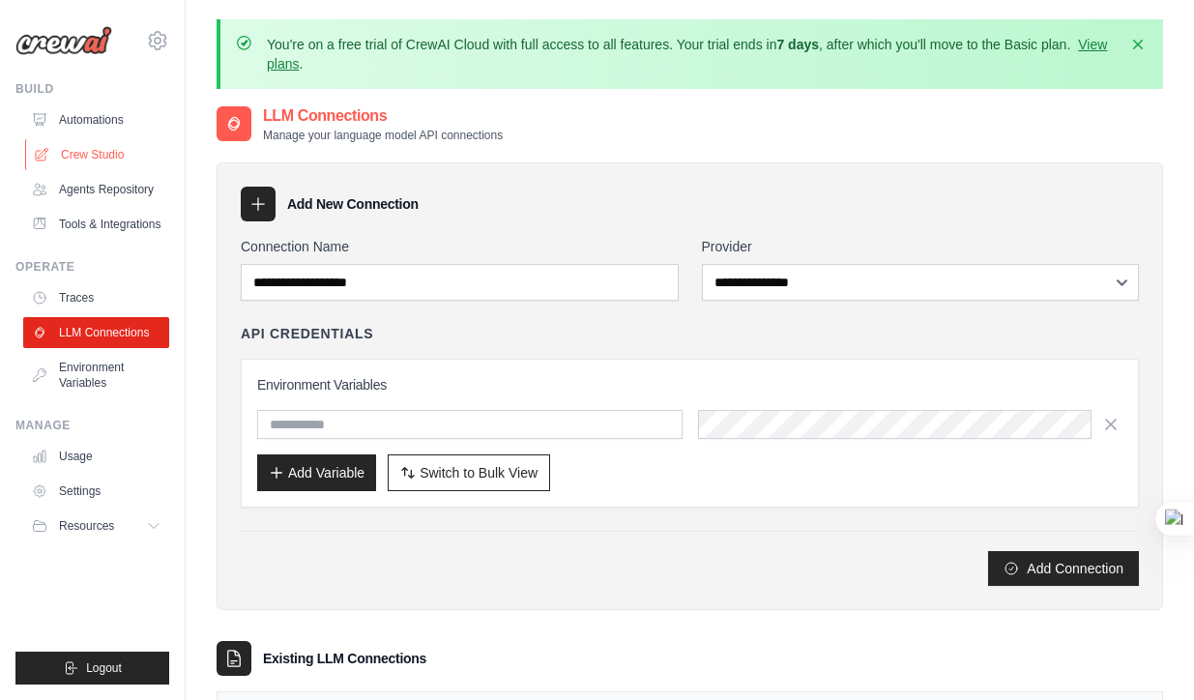
click at [72, 150] on link "Crew Studio" at bounding box center [98, 154] width 146 height 31
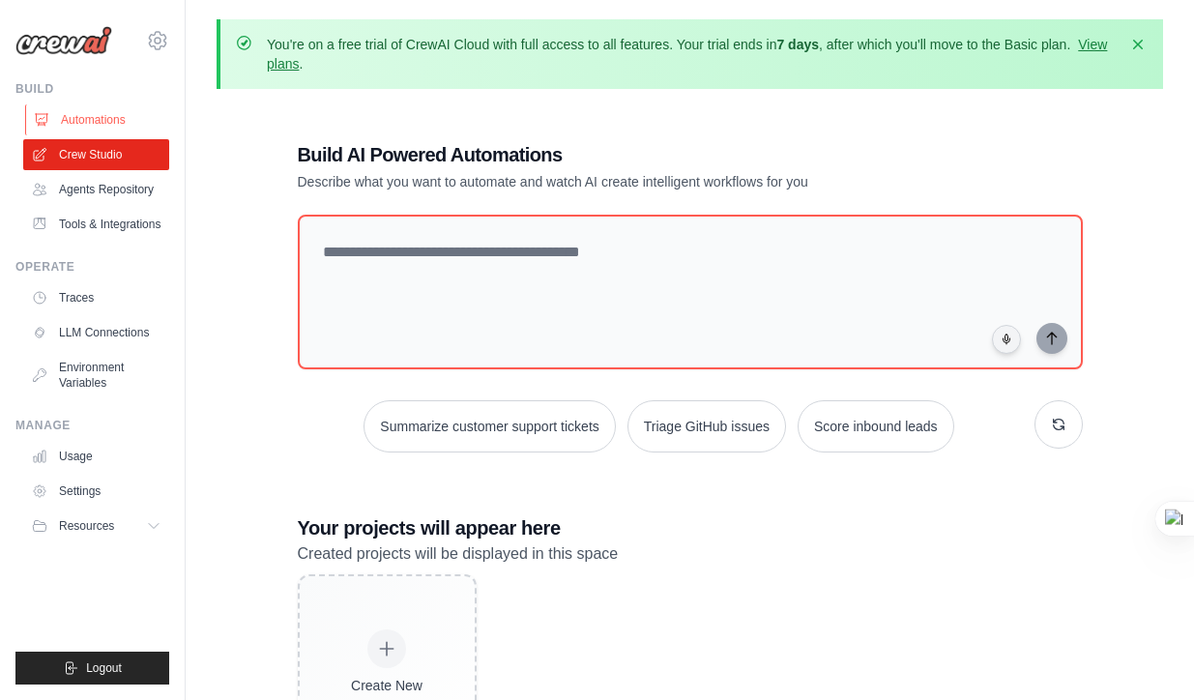
click at [126, 113] on link "Automations" at bounding box center [98, 119] width 146 height 31
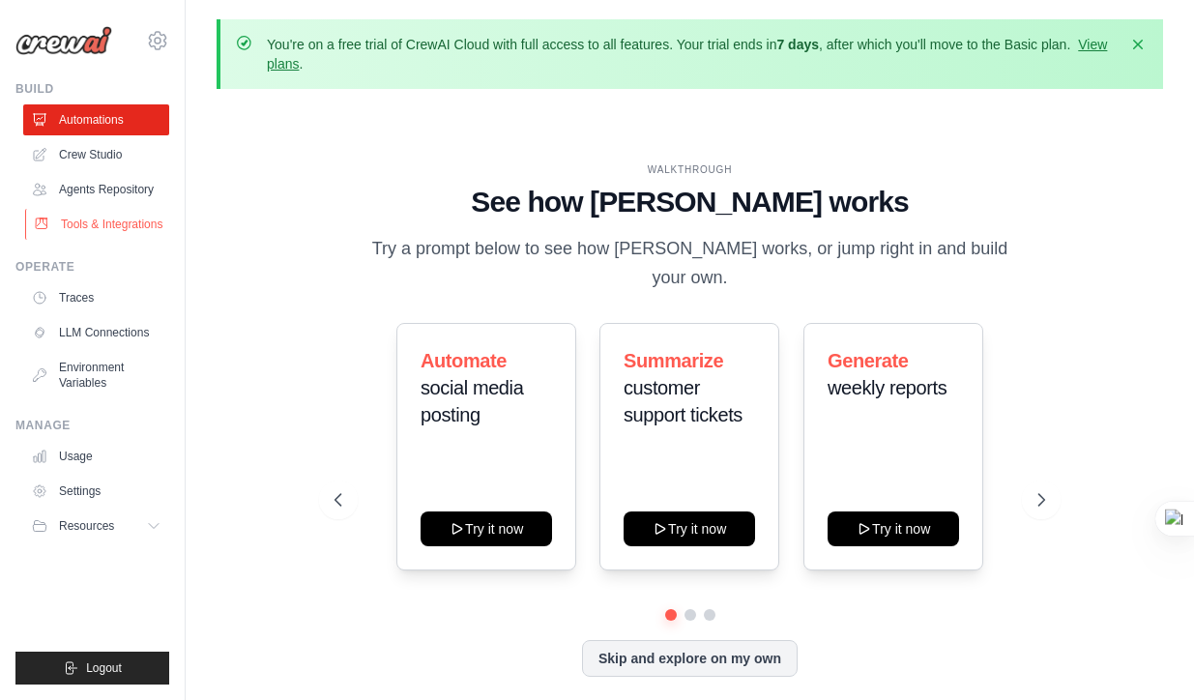
click at [74, 226] on link "Tools & Integrations" at bounding box center [98, 224] width 146 height 31
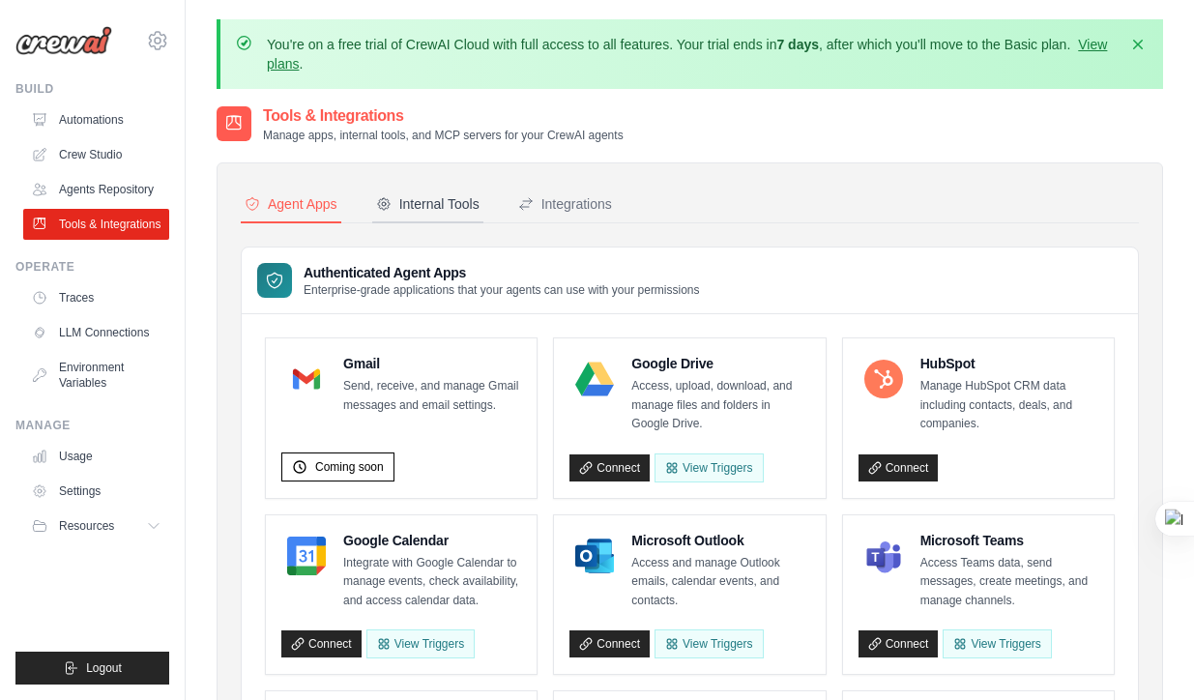
click at [448, 195] on div "Internal Tools" at bounding box center [427, 203] width 103 height 19
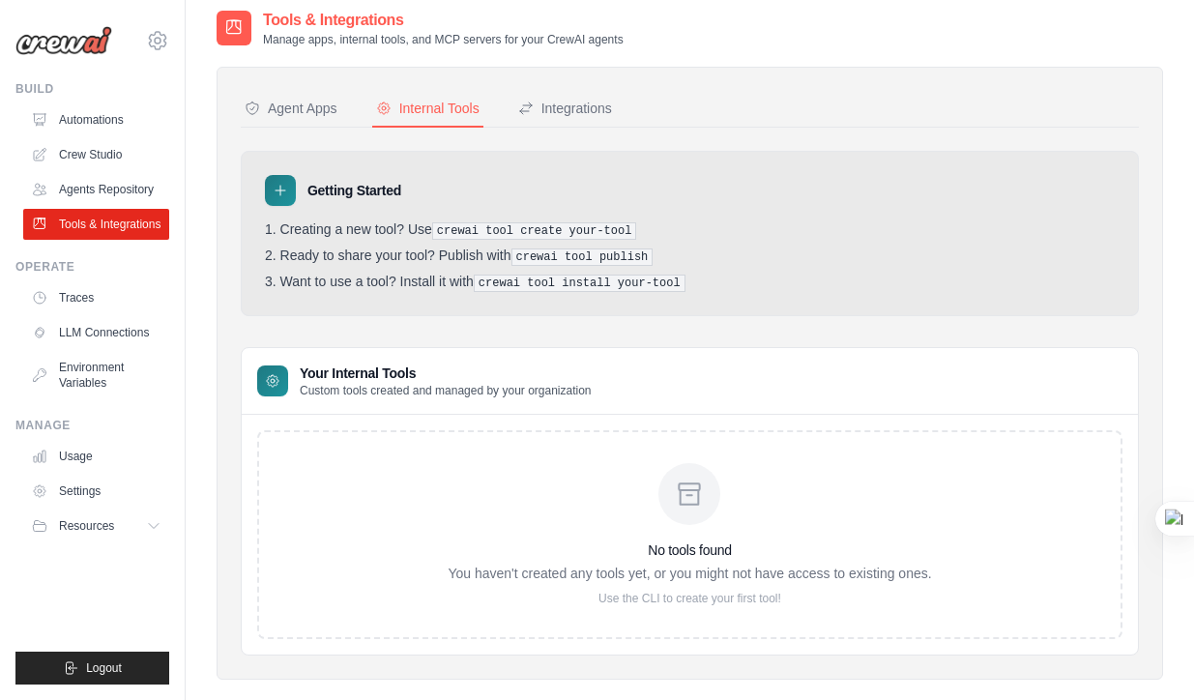
scroll to position [97, 0]
click at [570, 101] on div "Integrations" at bounding box center [565, 107] width 94 height 19
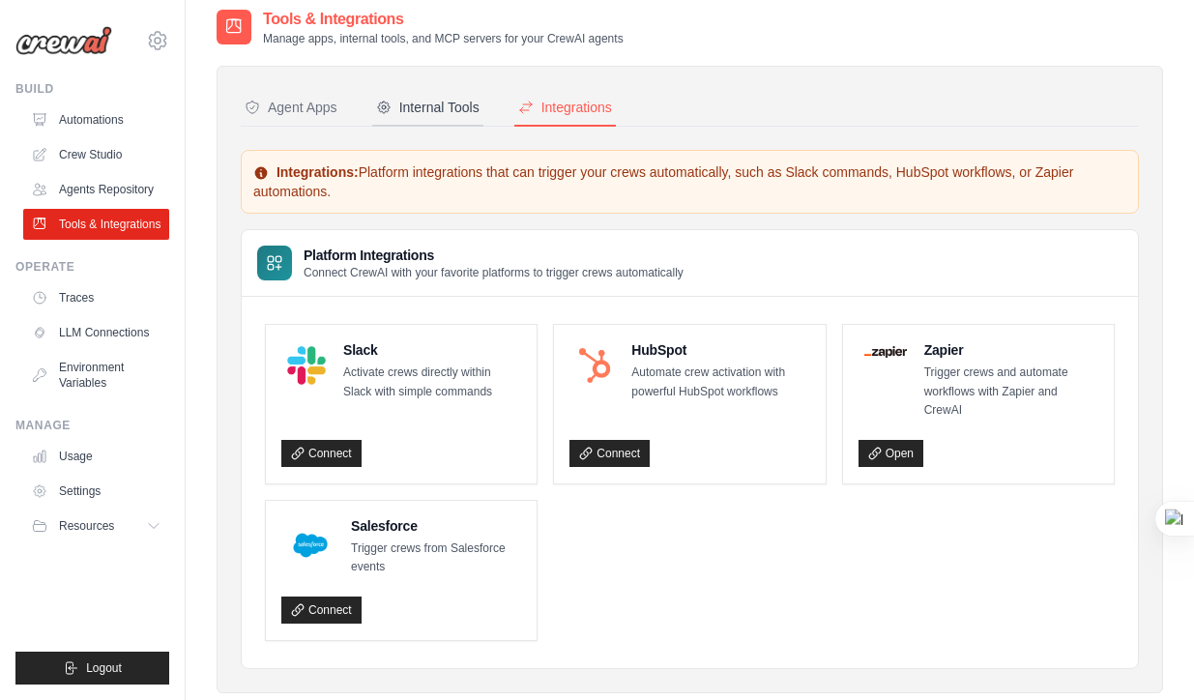
click at [448, 103] on div "Internal Tools" at bounding box center [427, 107] width 103 height 19
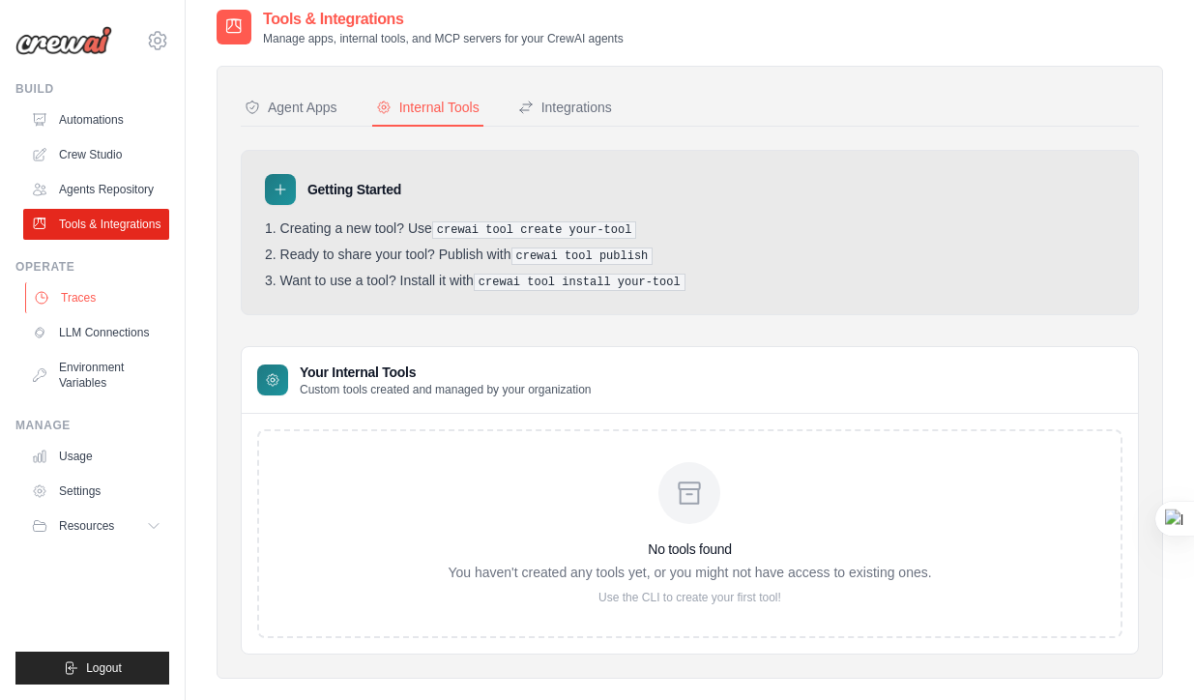
click at [95, 298] on link "Traces" at bounding box center [98, 297] width 146 height 31
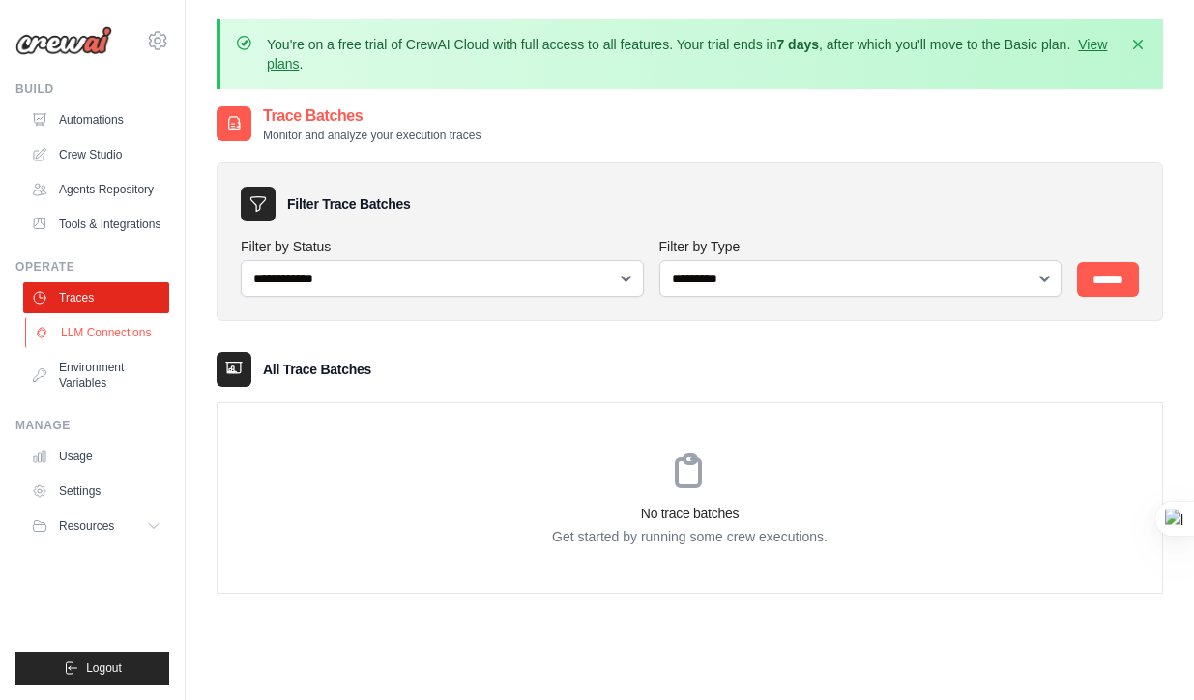
click at [101, 328] on link "LLM Connections" at bounding box center [98, 332] width 146 height 31
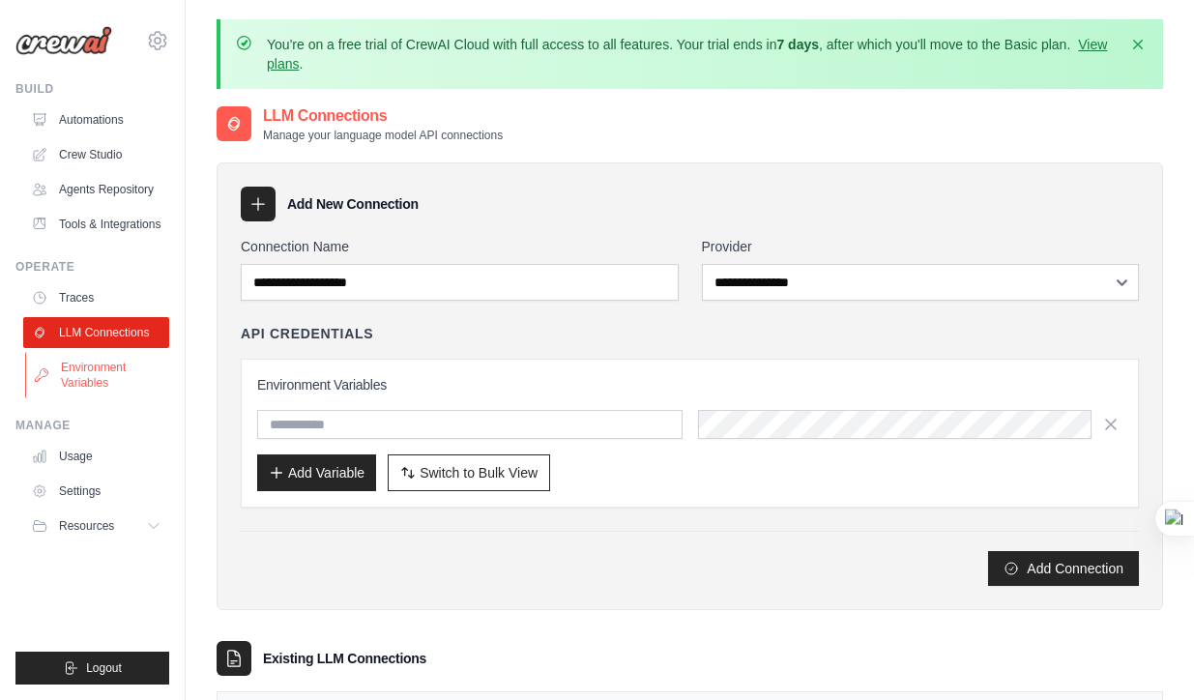
click at [101, 371] on link "Environment Variables" at bounding box center [98, 375] width 146 height 46
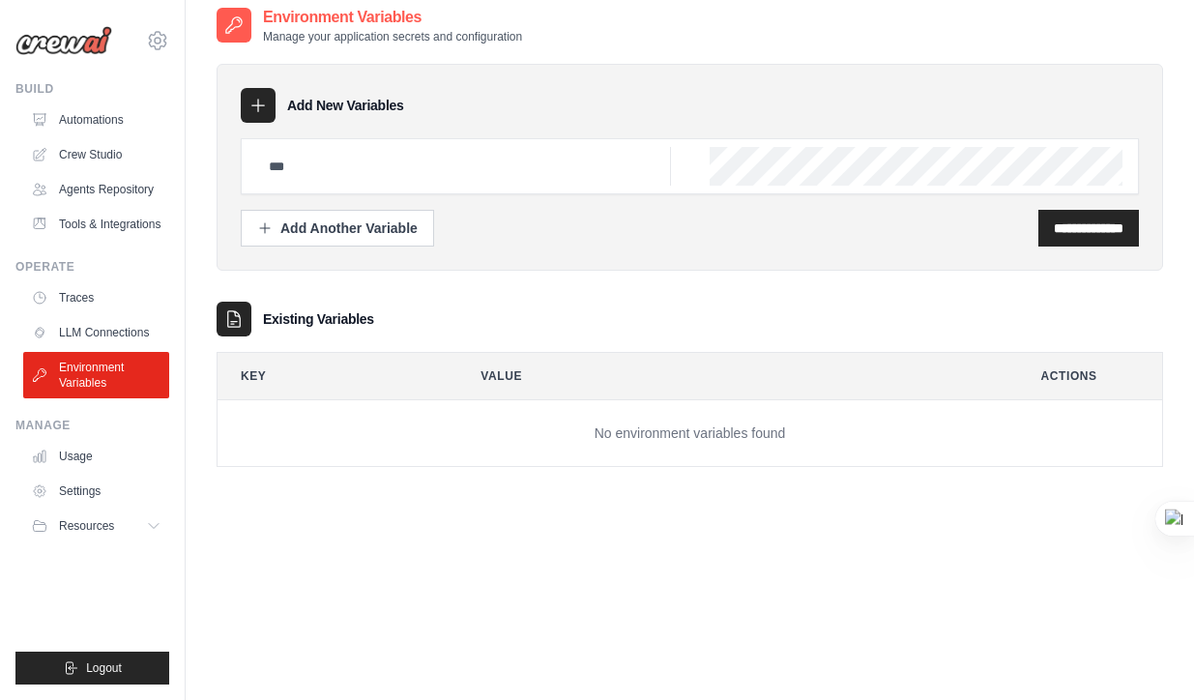
scroll to position [124, 0]
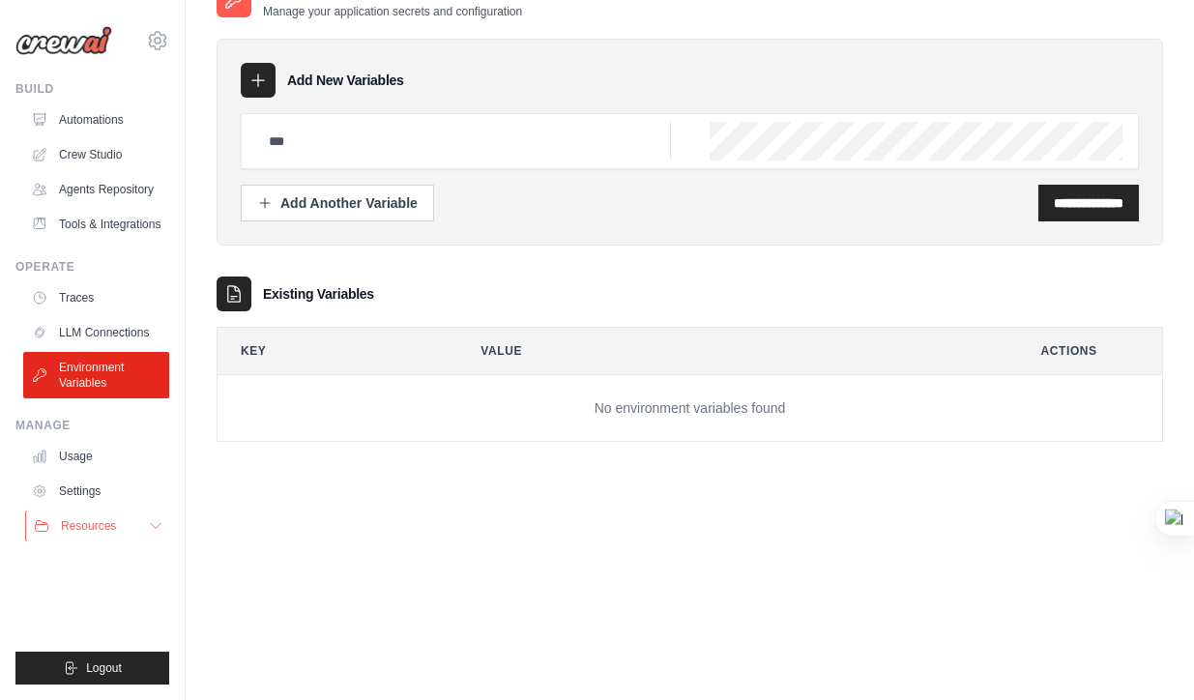
click at [101, 525] on span "Resources" at bounding box center [88, 525] width 55 height 15
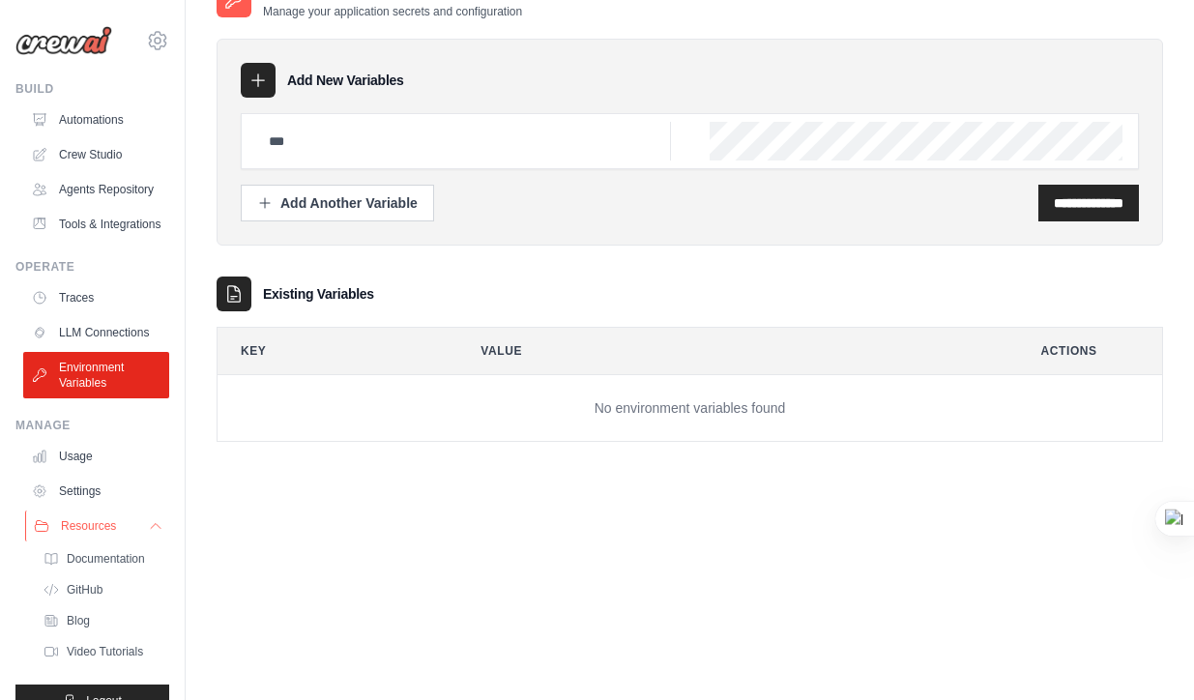
scroll to position [0, 0]
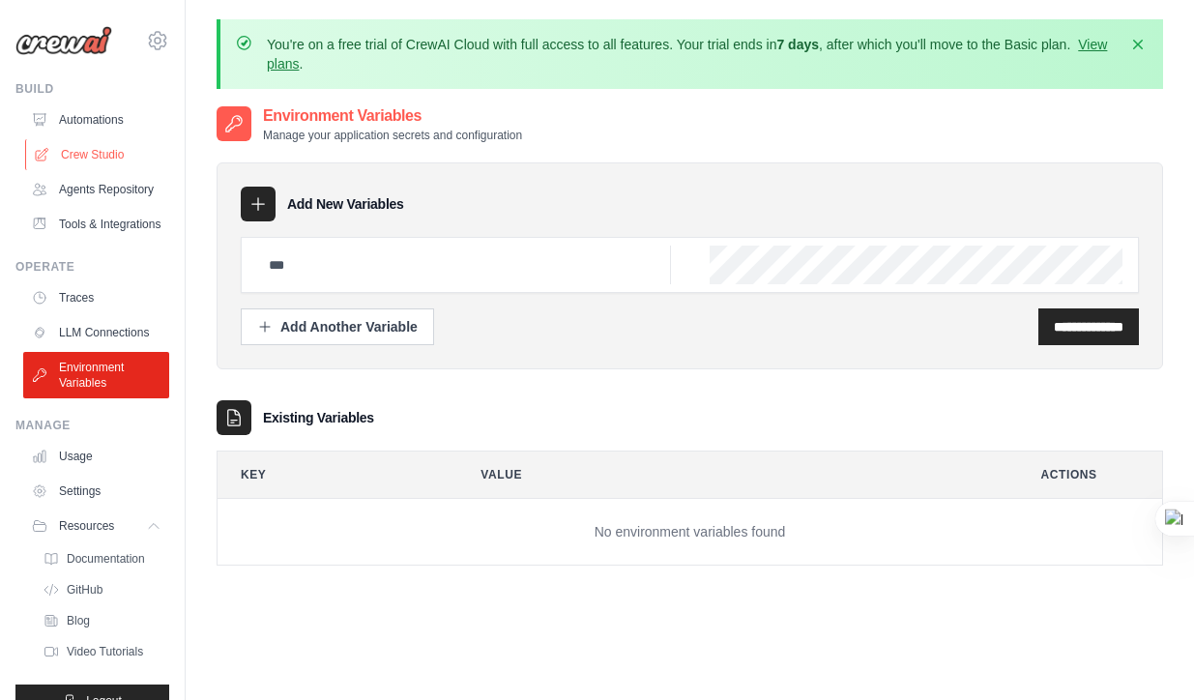
click at [94, 160] on link "Crew Studio" at bounding box center [98, 154] width 146 height 31
